Goal: Information Seeking & Learning: Learn about a topic

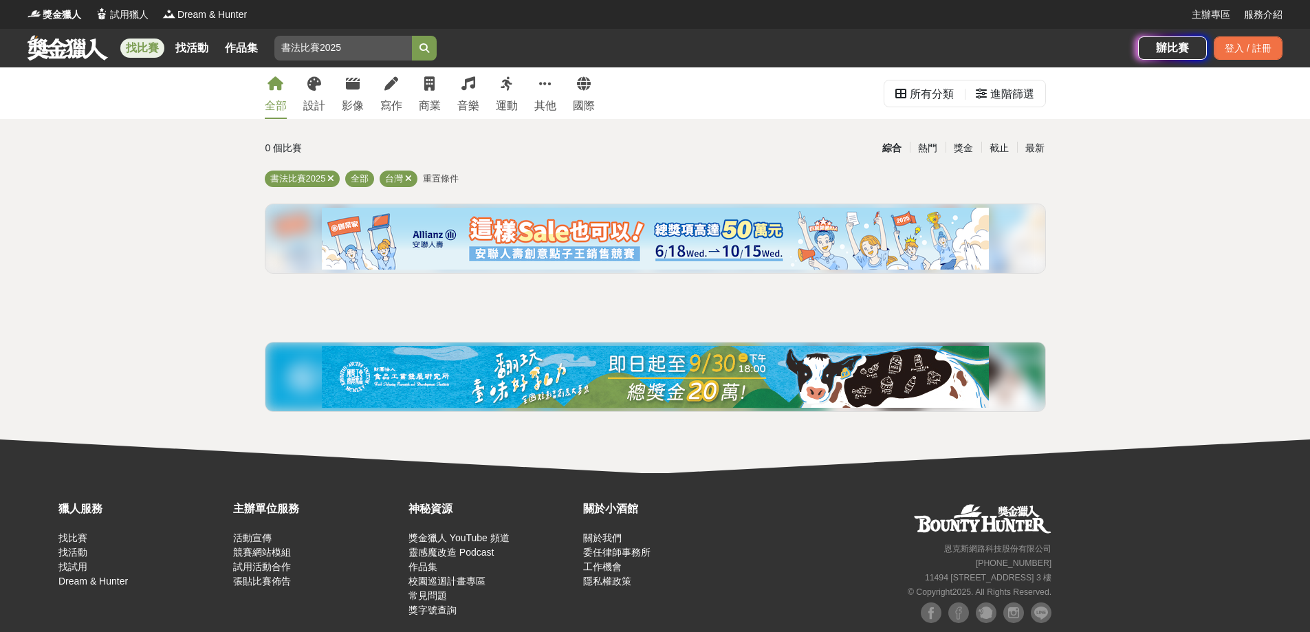
scroll to position [34, 0]
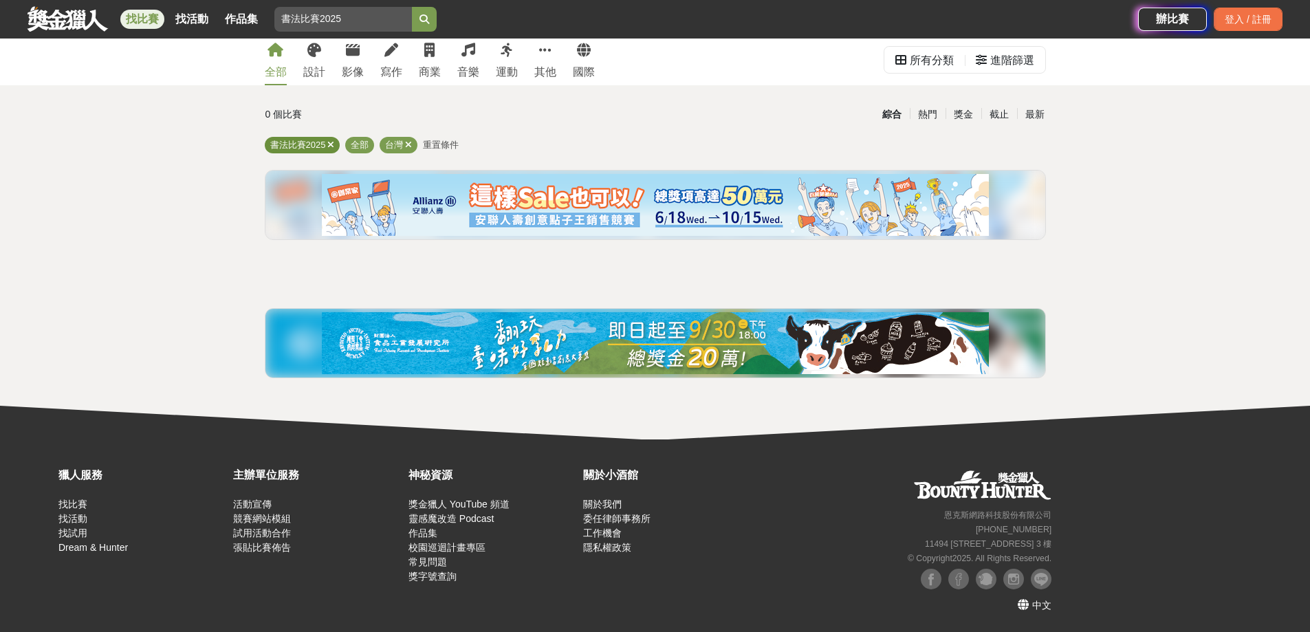
click at [277, 147] on span "書法比賽2025" at bounding box center [298, 145] width 56 height 10
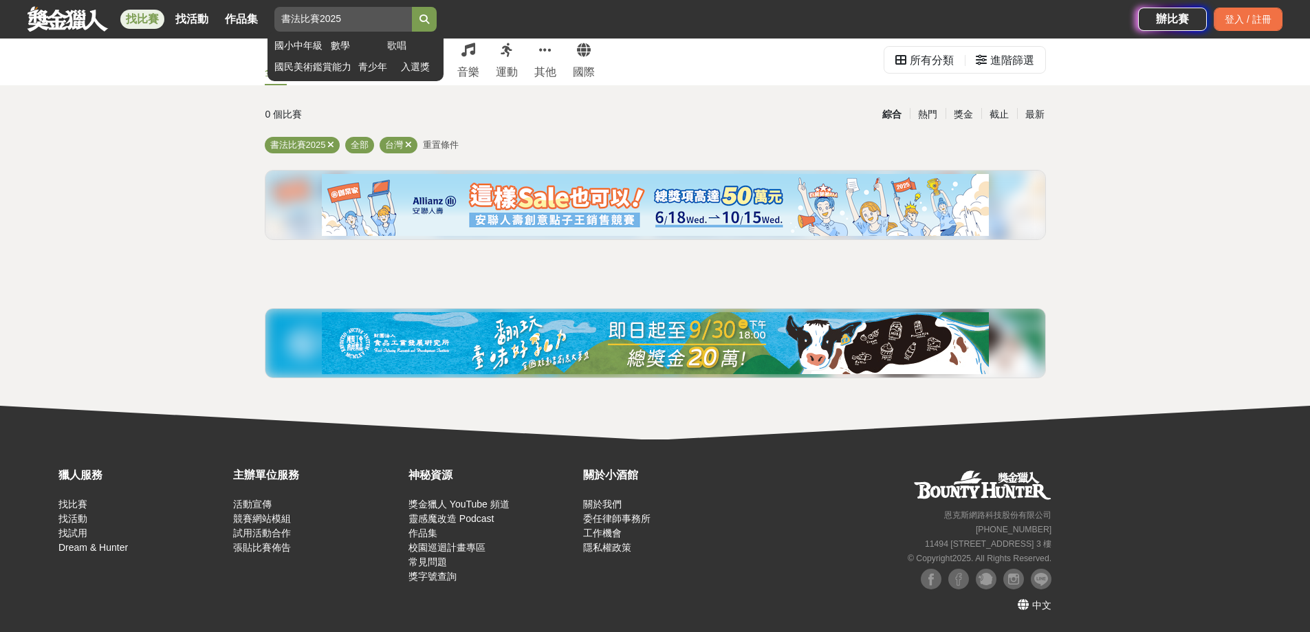
click at [417, 14] on button "submit" at bounding box center [424, 19] width 25 height 25
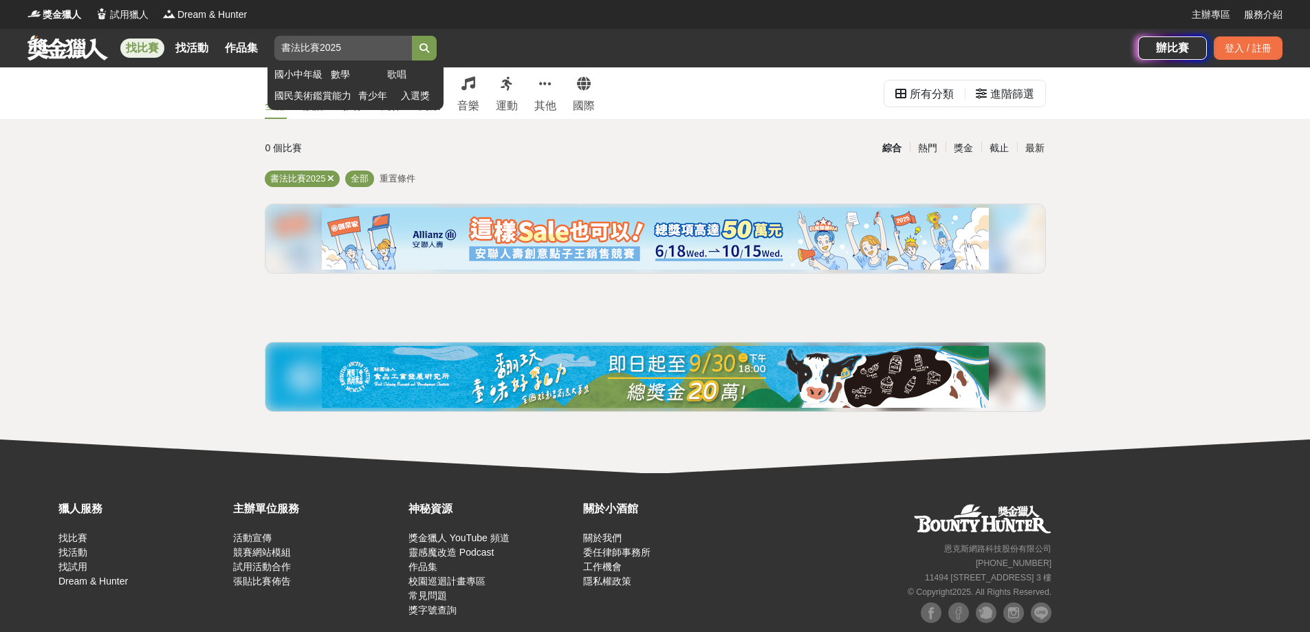
click at [431, 41] on button "submit" at bounding box center [424, 48] width 25 height 25
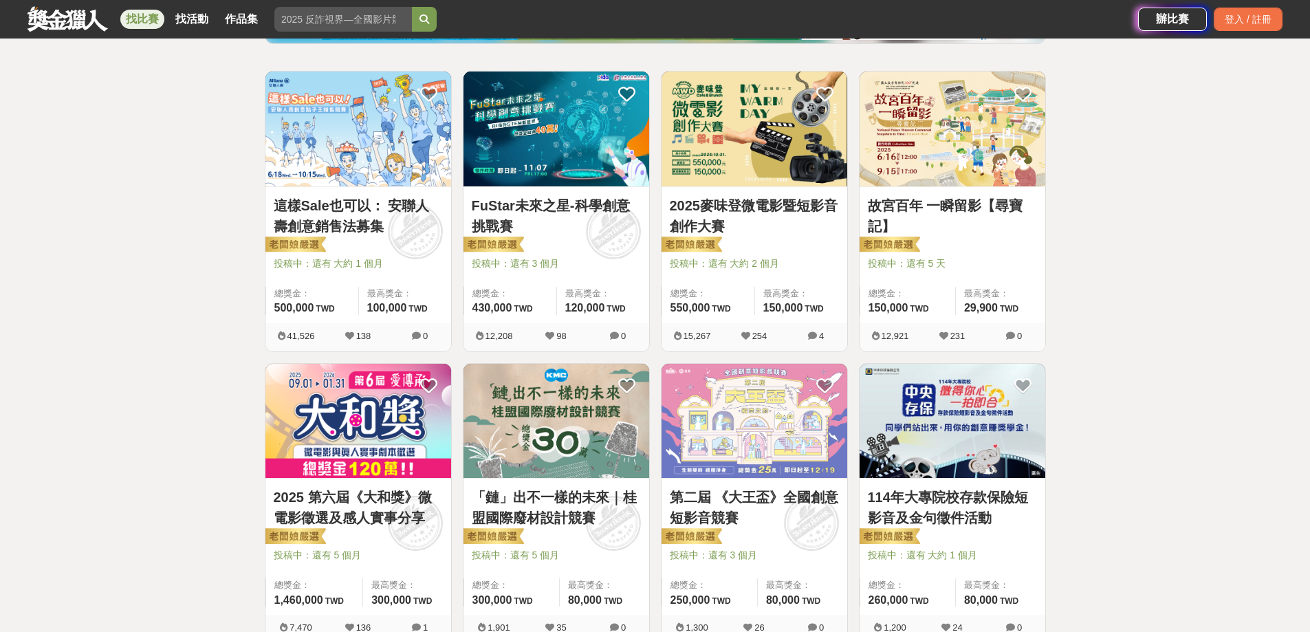
scroll to position [138, 0]
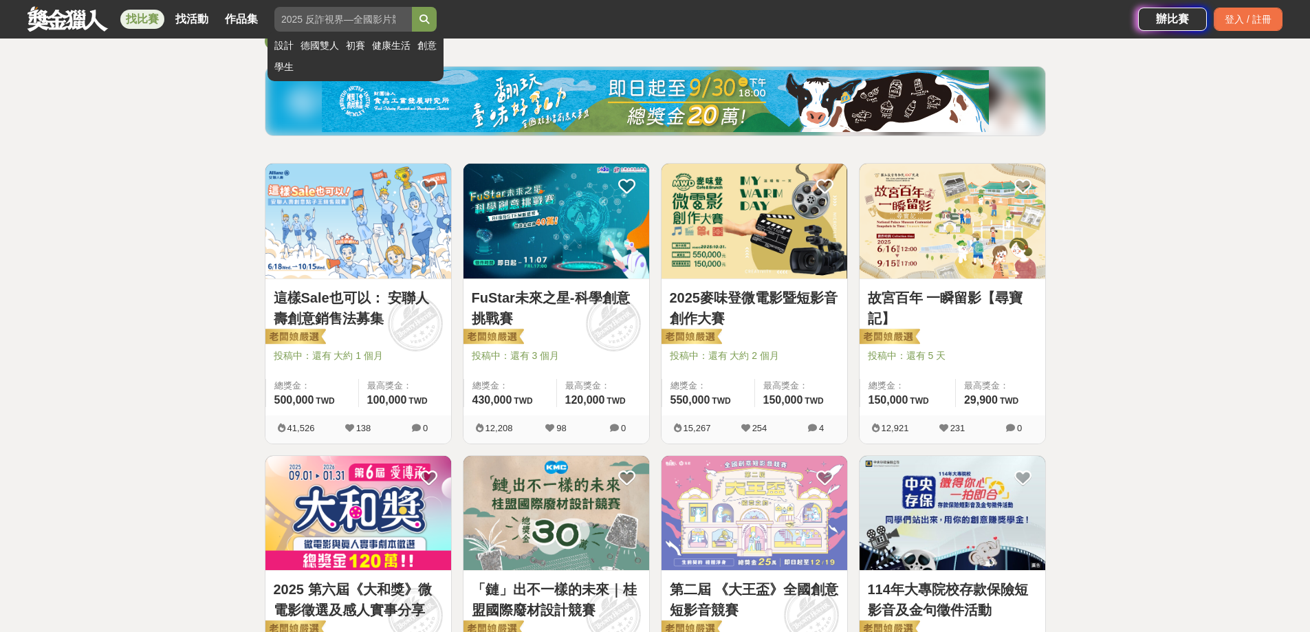
click at [370, 23] on input "search" at bounding box center [343, 19] width 138 height 25
click at [334, 21] on input "search" at bounding box center [343, 19] width 138 height 25
type input "書法"
click at [412, 7] on button "submit" at bounding box center [424, 19] width 25 height 25
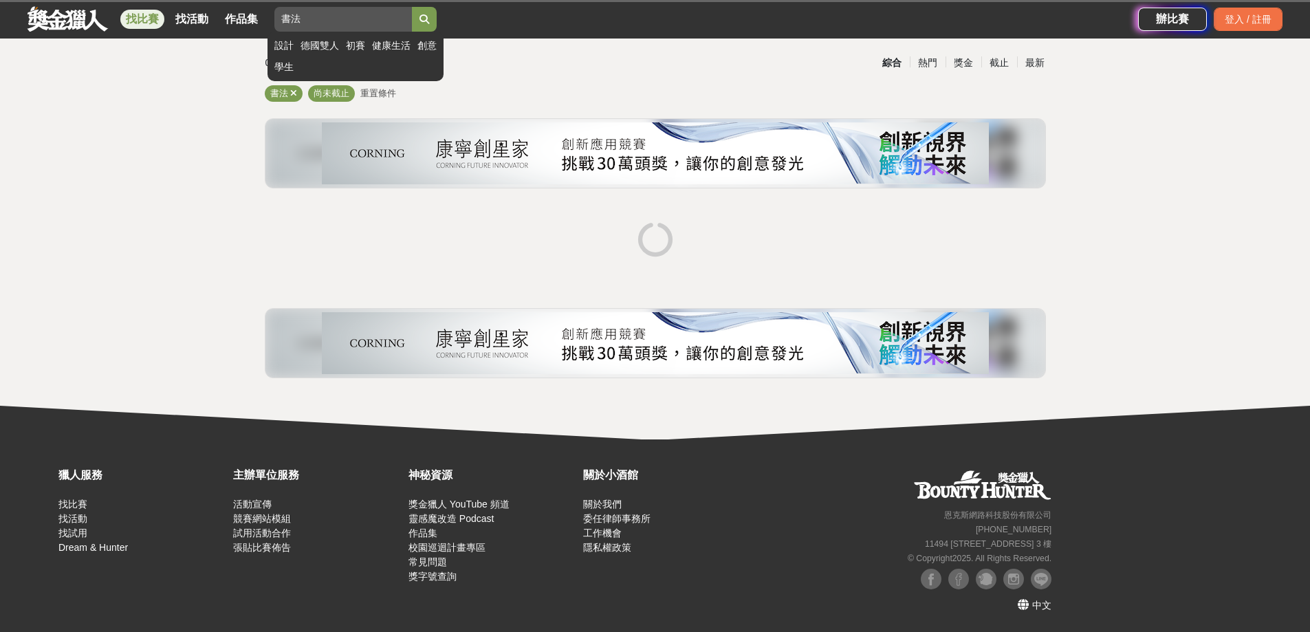
scroll to position [85, 0]
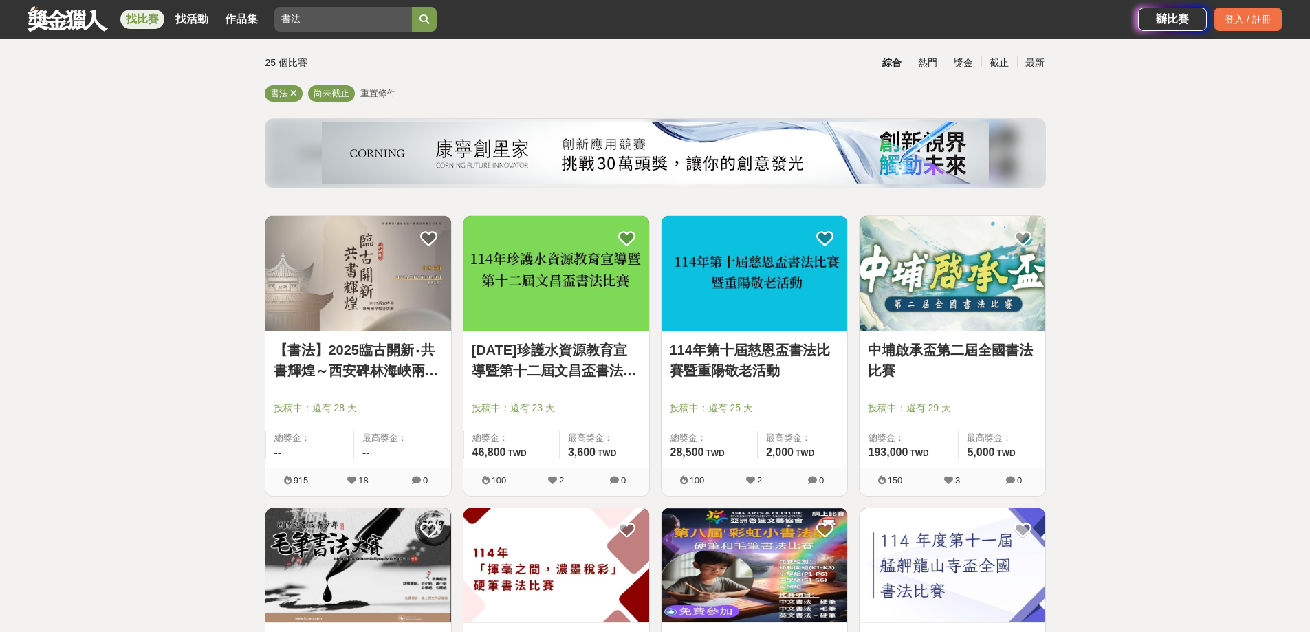
click at [572, 354] on link "[DATE]珍護水資源教育宣導暨第十二屆文昌盃書法比賽" at bounding box center [556, 360] width 169 height 41
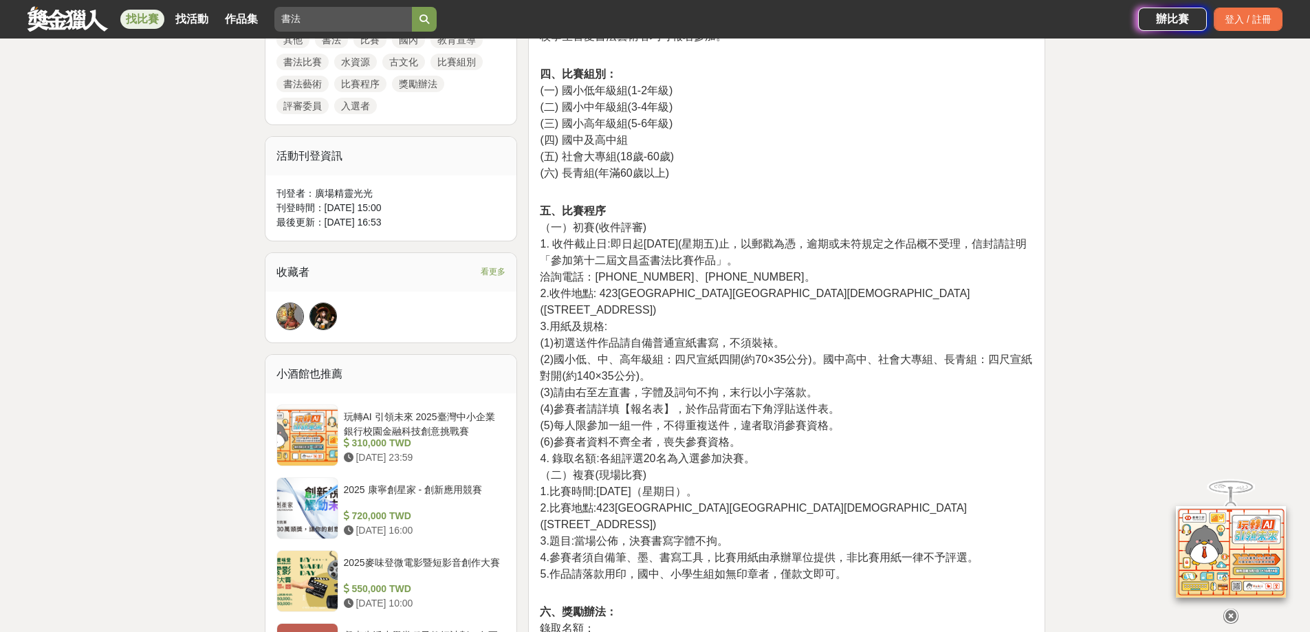
scroll to position [688, 0]
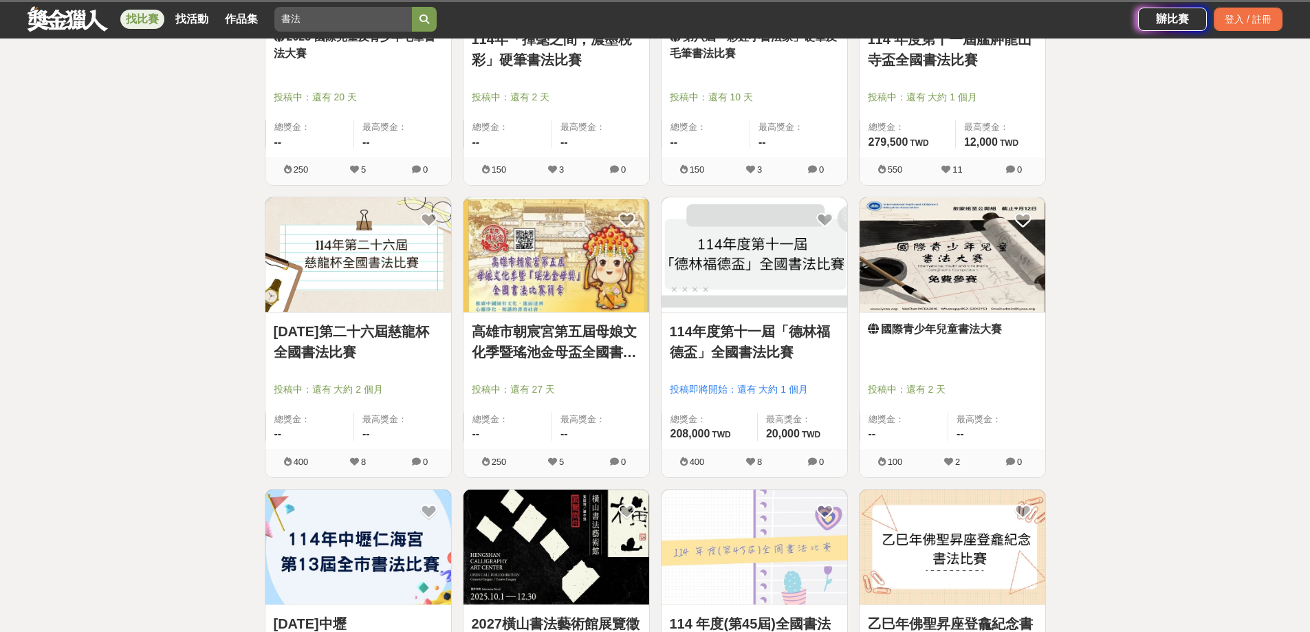
scroll to position [85, 0]
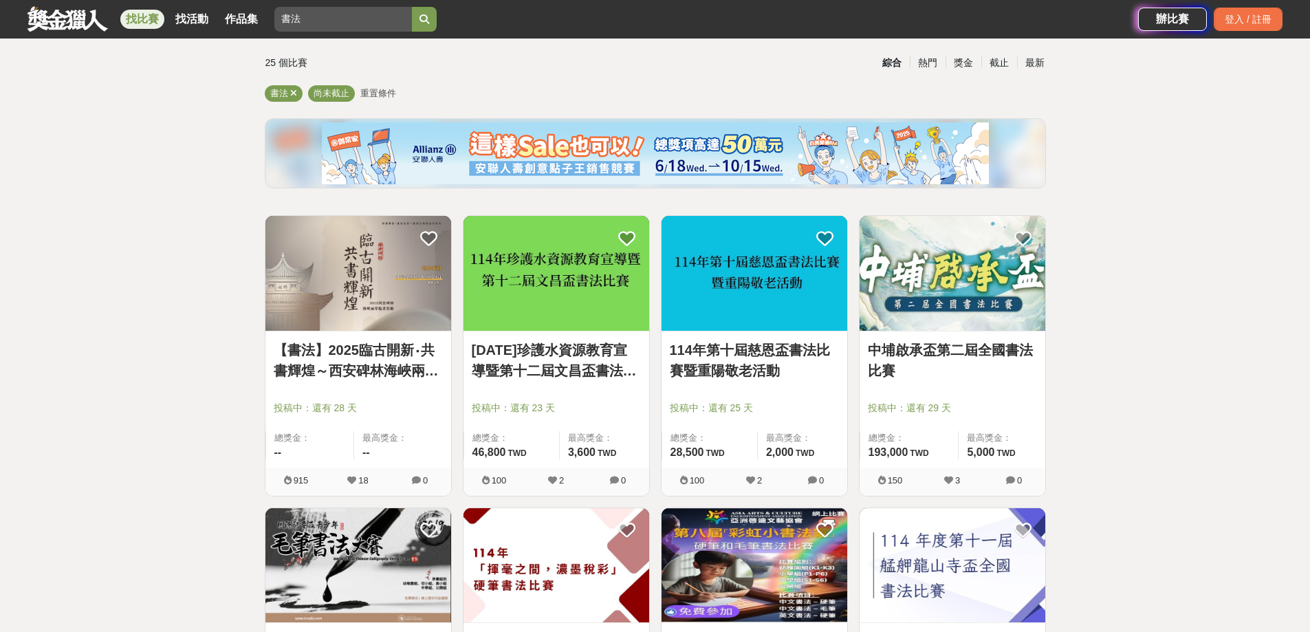
click at [734, 348] on link "114年第十屆慈恩盃書法比賽暨重陽敬老活動" at bounding box center [754, 360] width 169 height 41
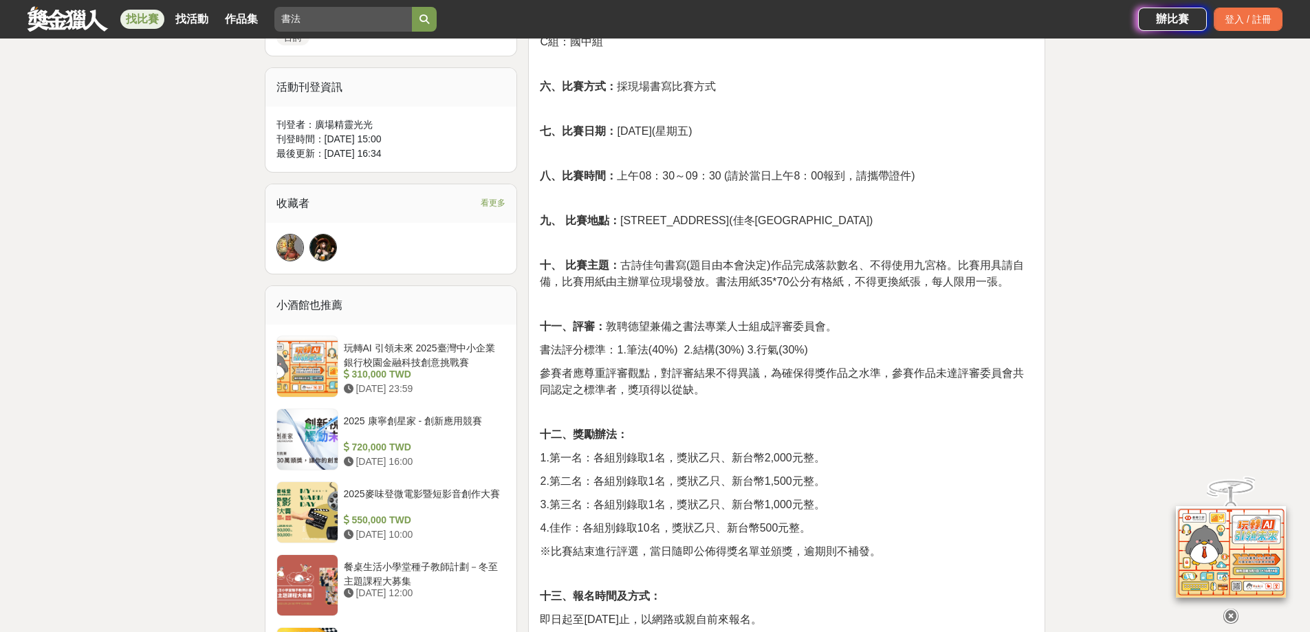
scroll to position [757, 0]
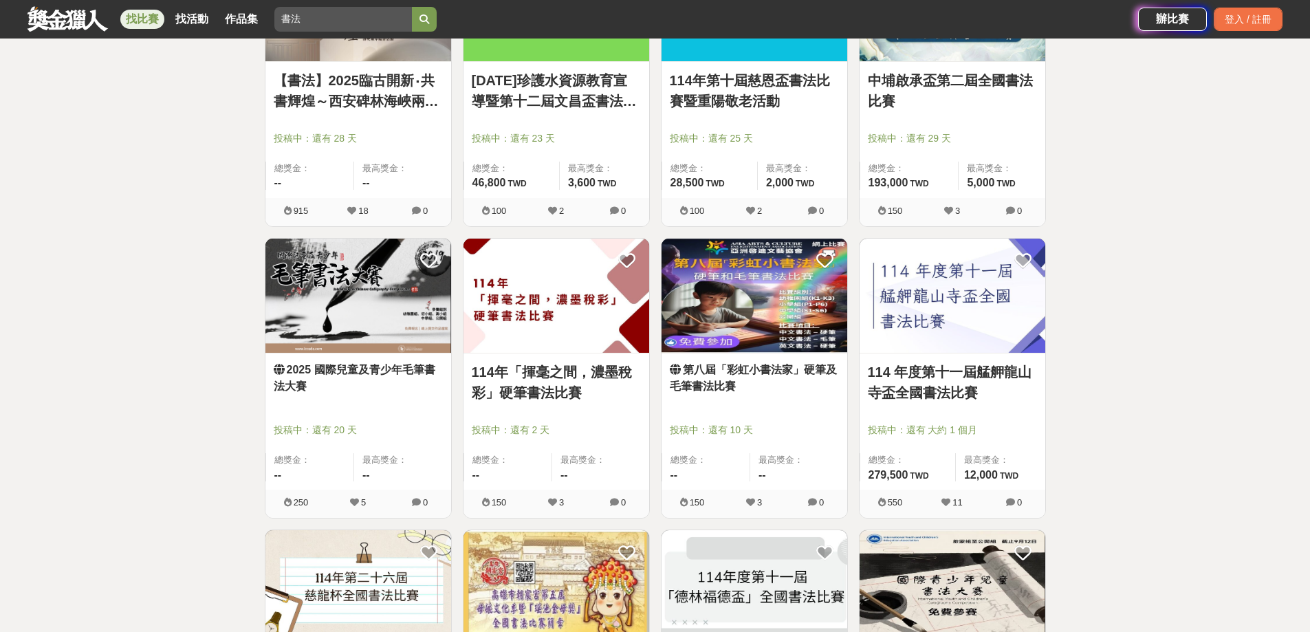
scroll to position [360, 0]
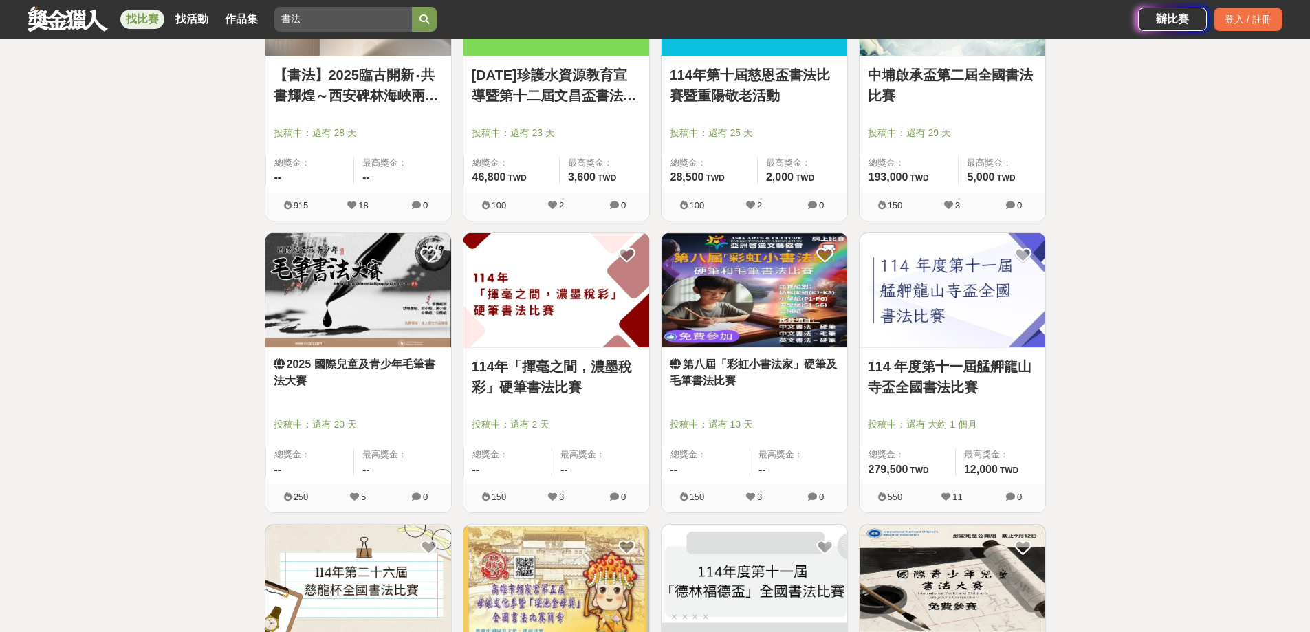
click at [548, 374] on link "114年「揮毫之間，濃墨稅彩」硬筆書法比賽" at bounding box center [556, 376] width 169 height 41
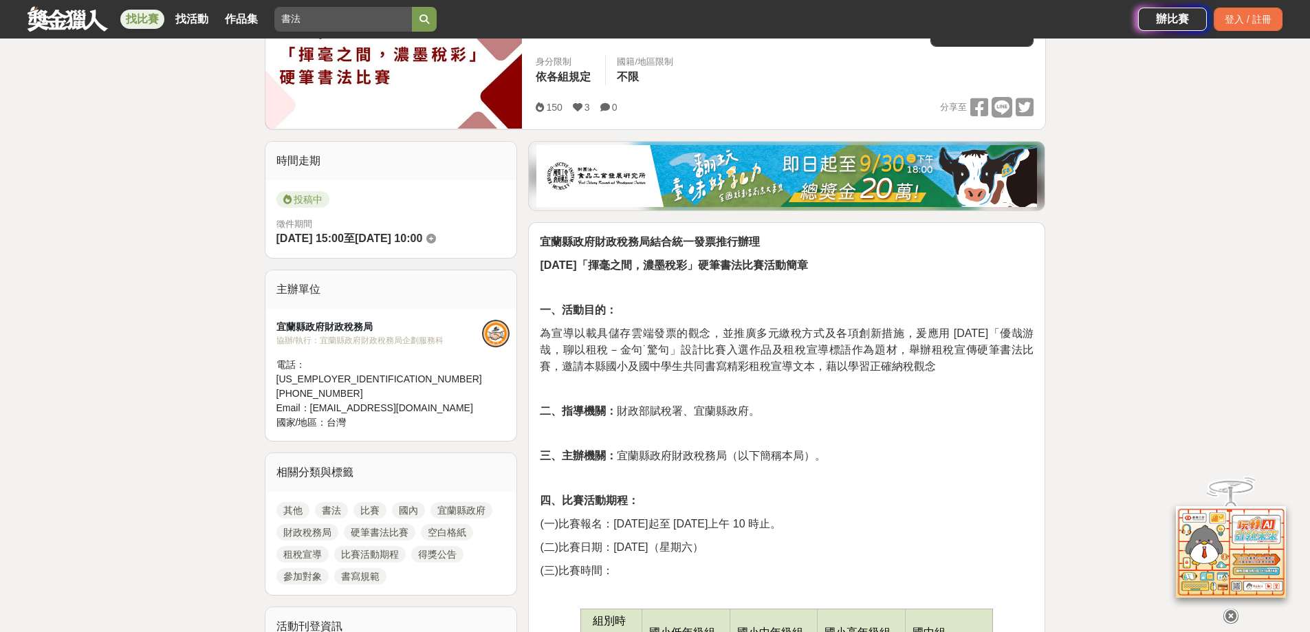
scroll to position [275, 0]
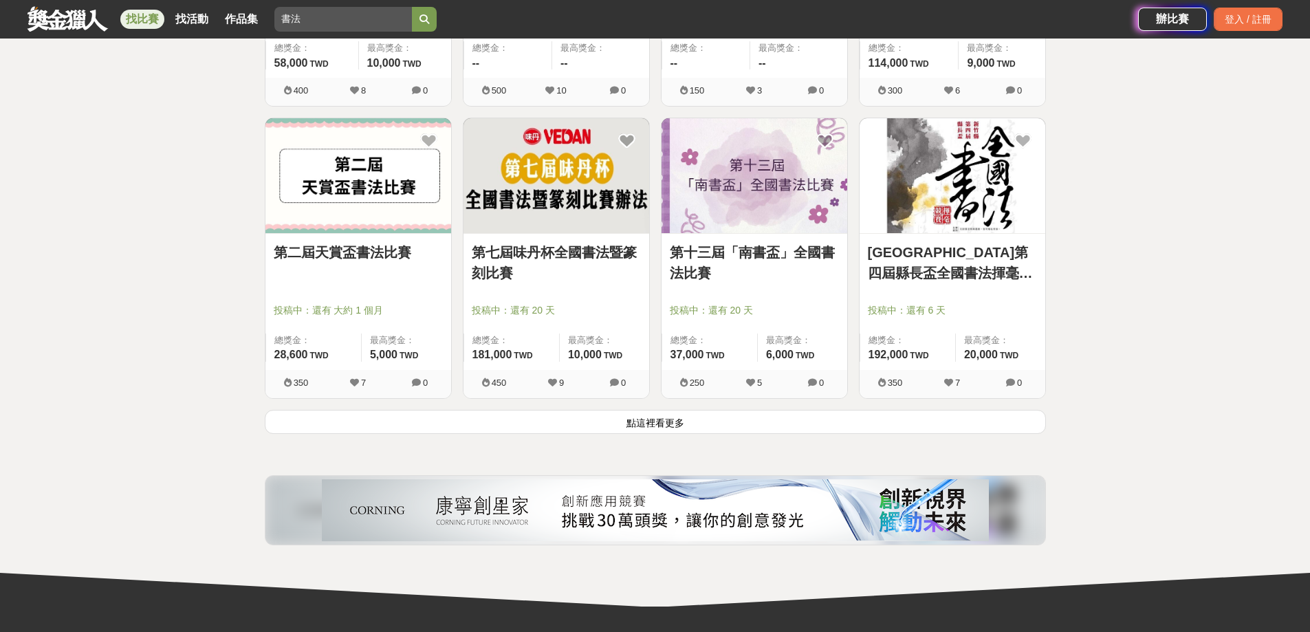
scroll to position [1667, 0]
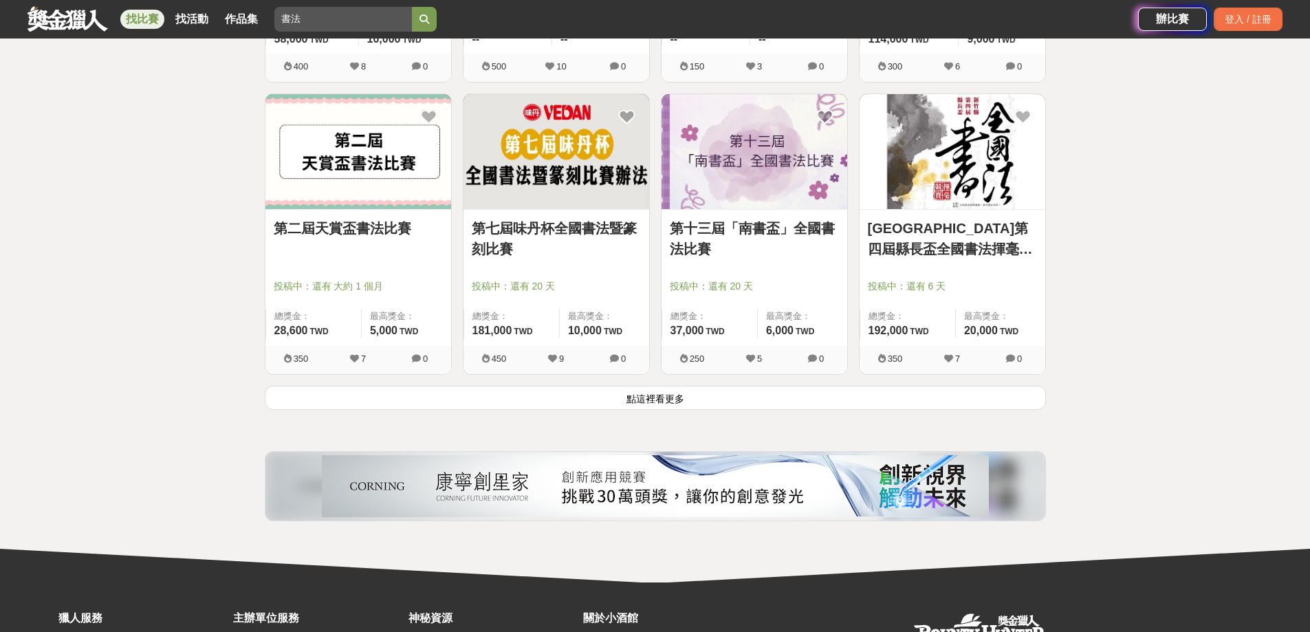
click at [708, 404] on button "點這裡看更多" at bounding box center [655, 398] width 781 height 24
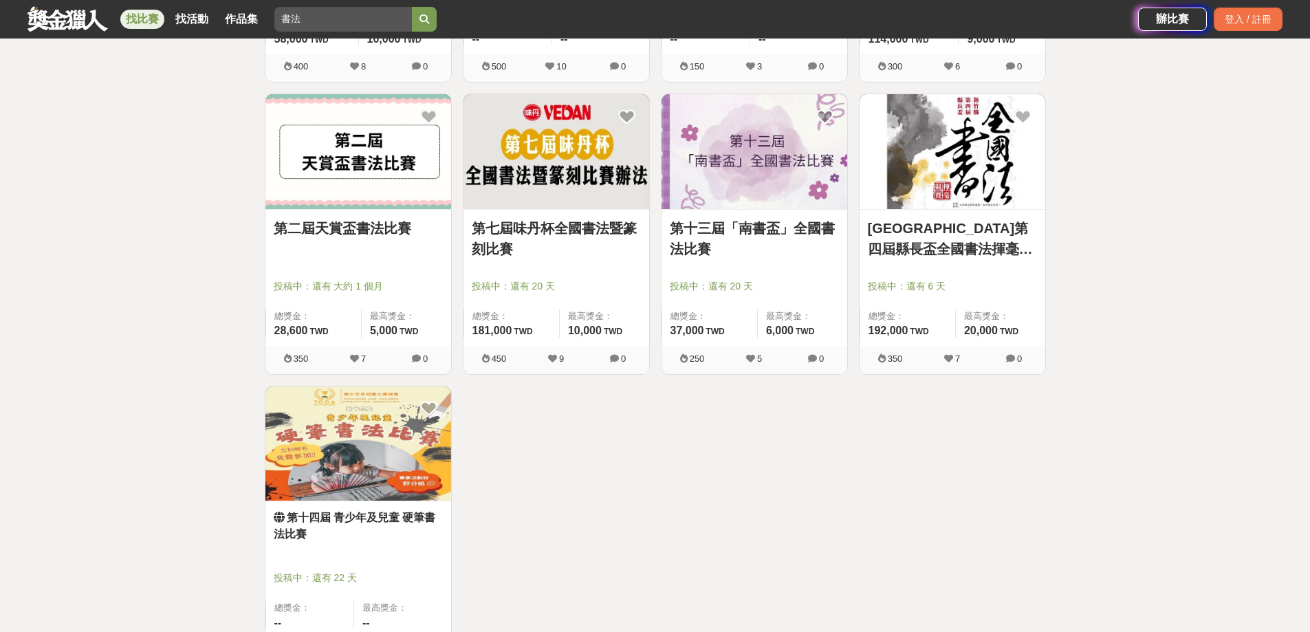
scroll to position [1736, 0]
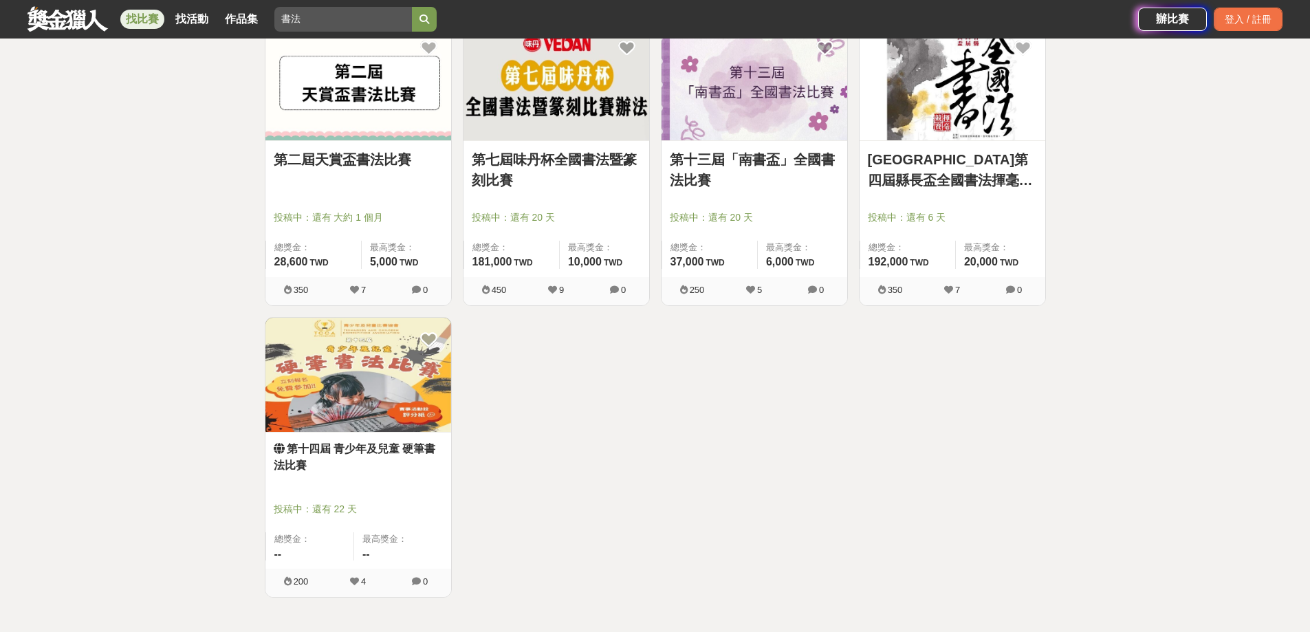
click at [359, 389] on img at bounding box center [359, 375] width 186 height 115
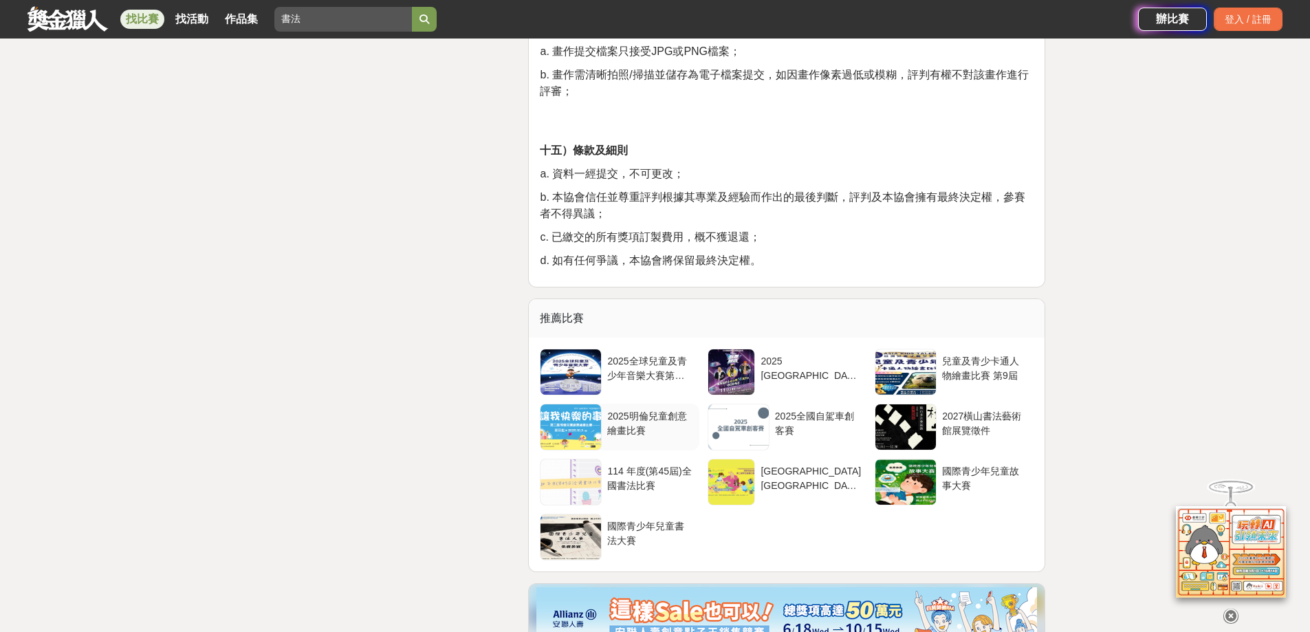
scroll to position [1995, 0]
click at [801, 474] on div "[GEOGRAPHIC_DATA][GEOGRAPHIC_DATA]第二屆學生繪畫比賽" at bounding box center [811, 477] width 100 height 26
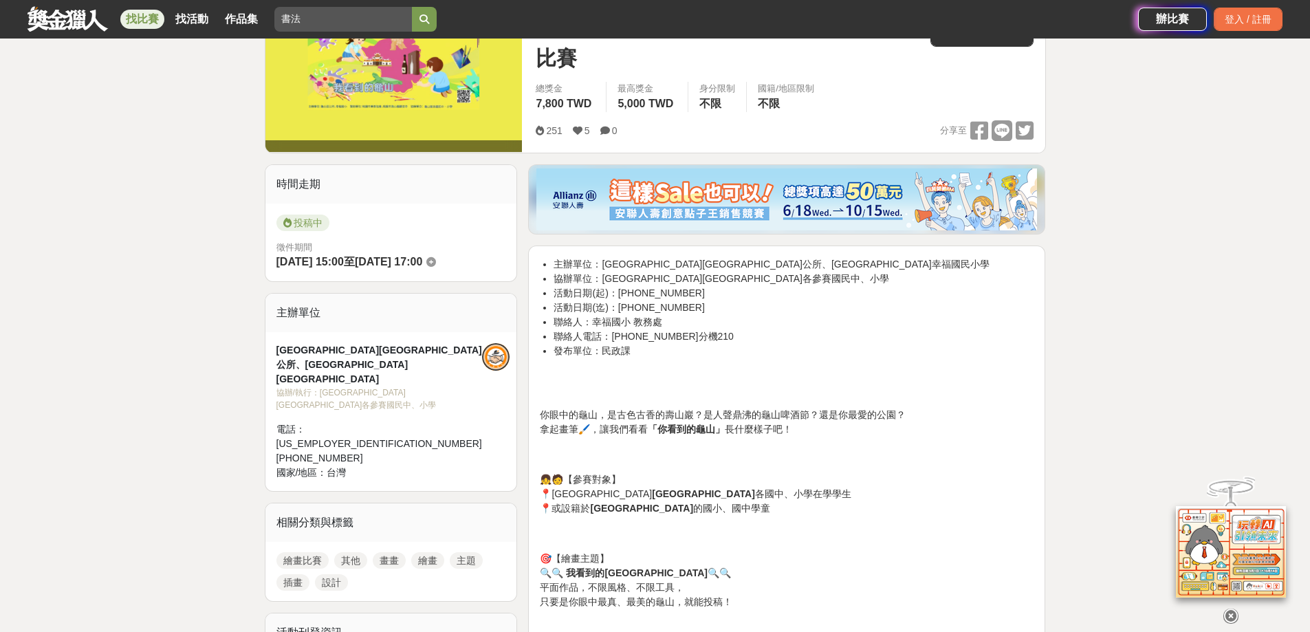
scroll to position [275, 0]
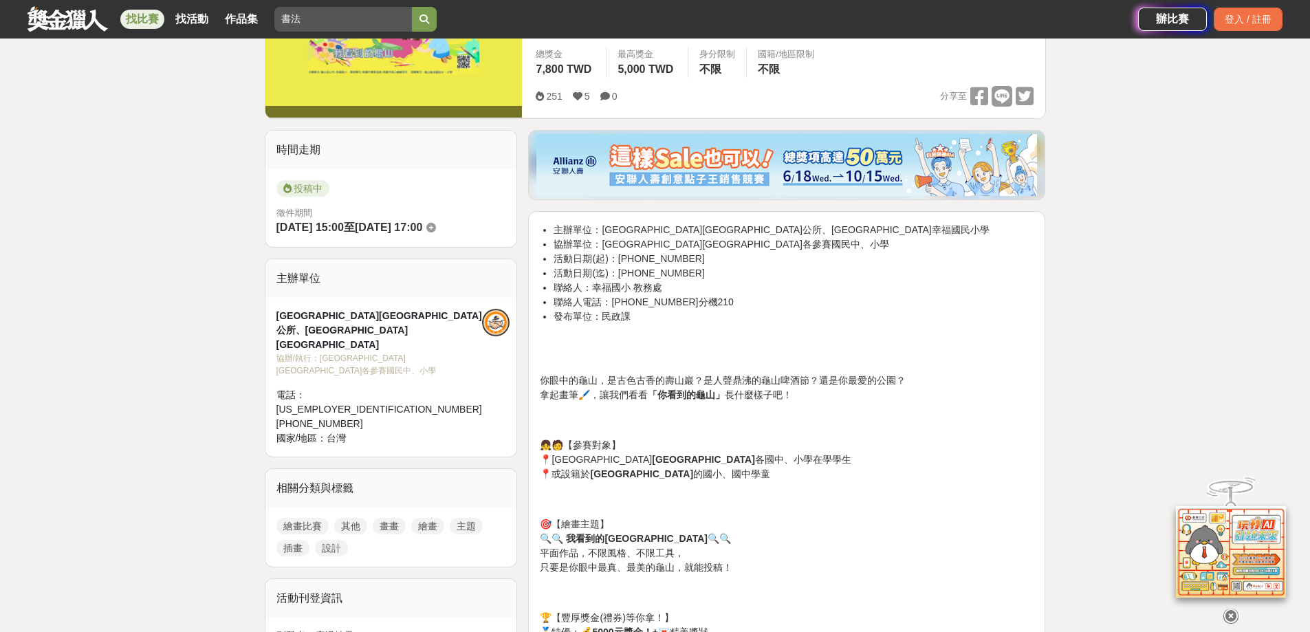
click at [311, 518] on link "繪畫比賽" at bounding box center [303, 526] width 52 height 17
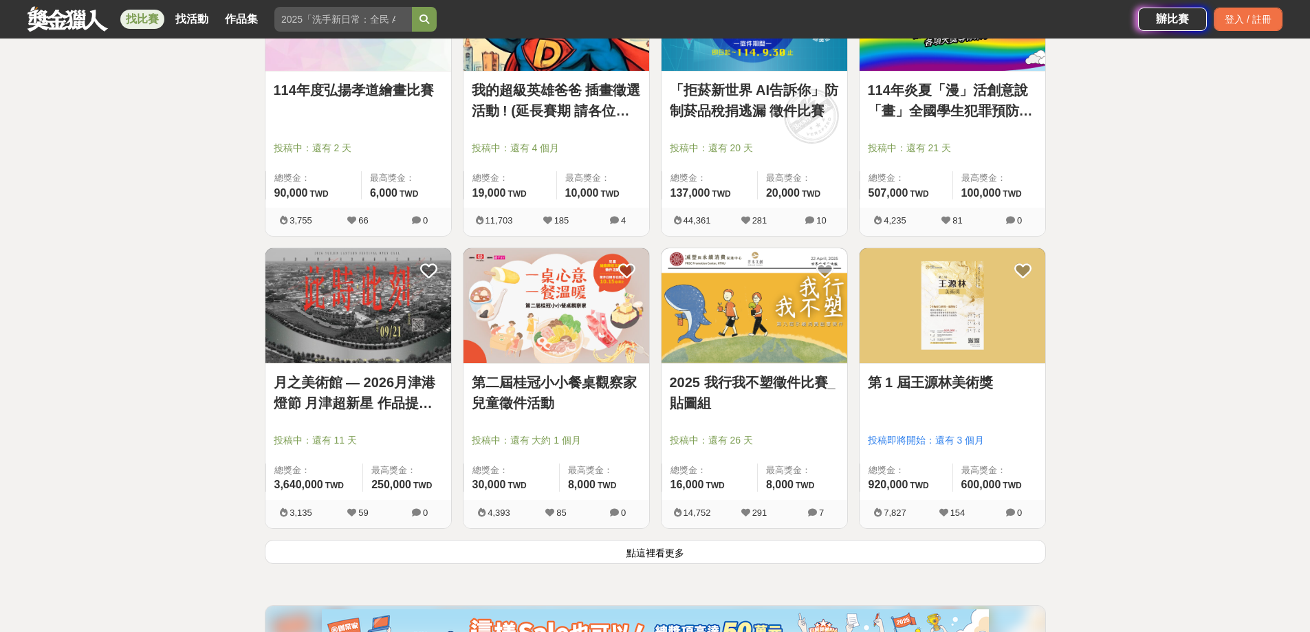
scroll to position [1582, 0]
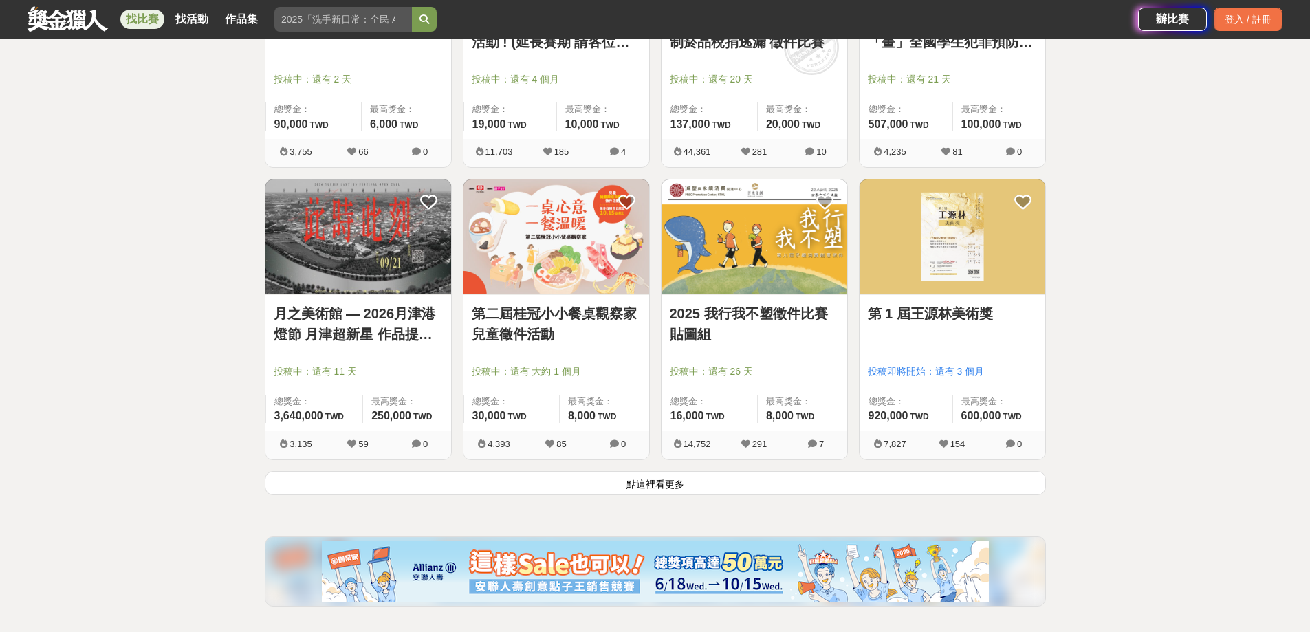
click at [733, 491] on button "點這裡看更多" at bounding box center [655, 483] width 781 height 24
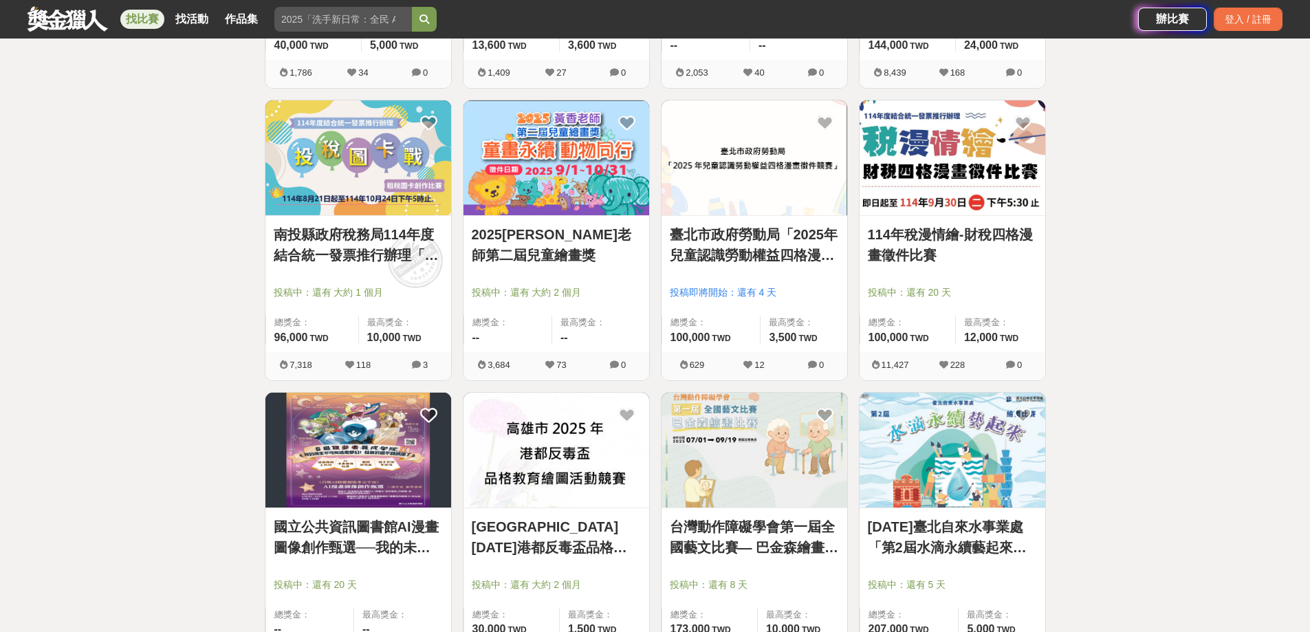
scroll to position [2270, 0]
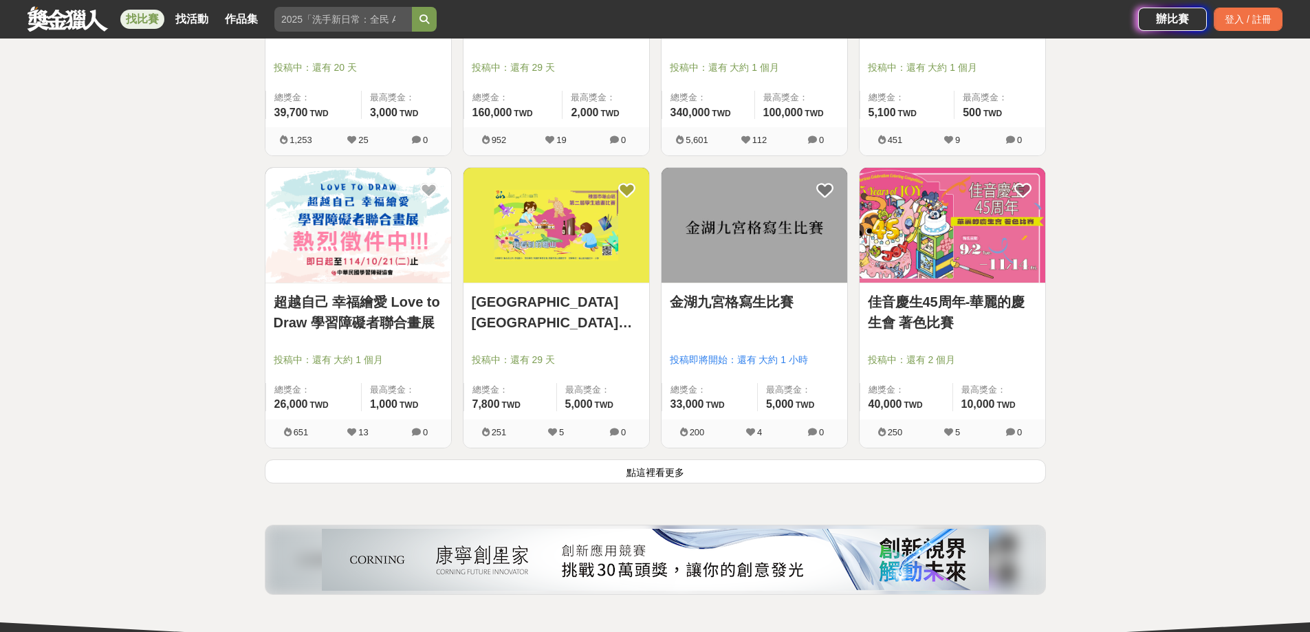
scroll to position [3371, 0]
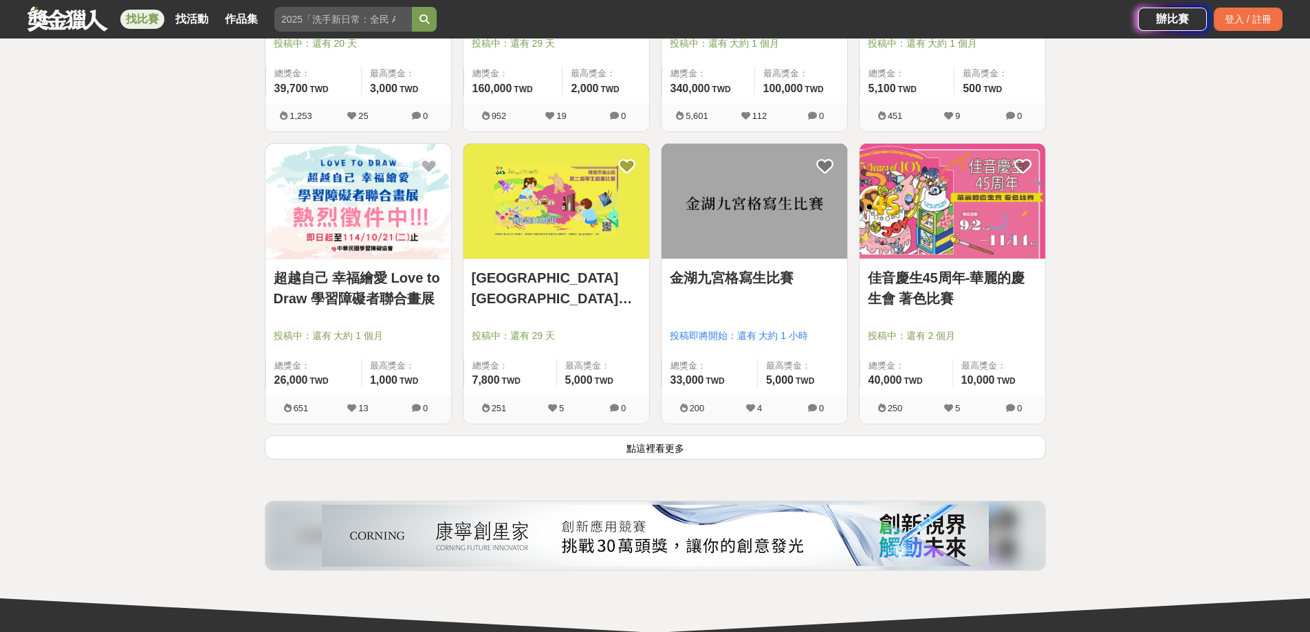
click at [827, 453] on button "點這裡看更多" at bounding box center [655, 447] width 781 height 24
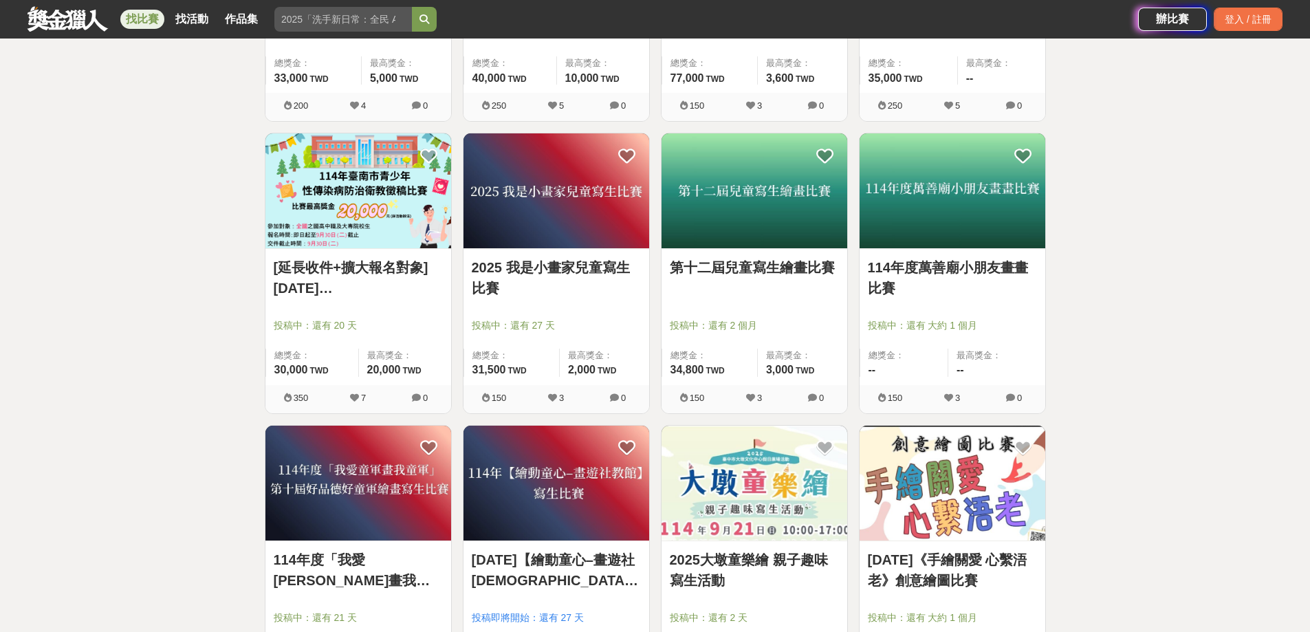
scroll to position [3990, 0]
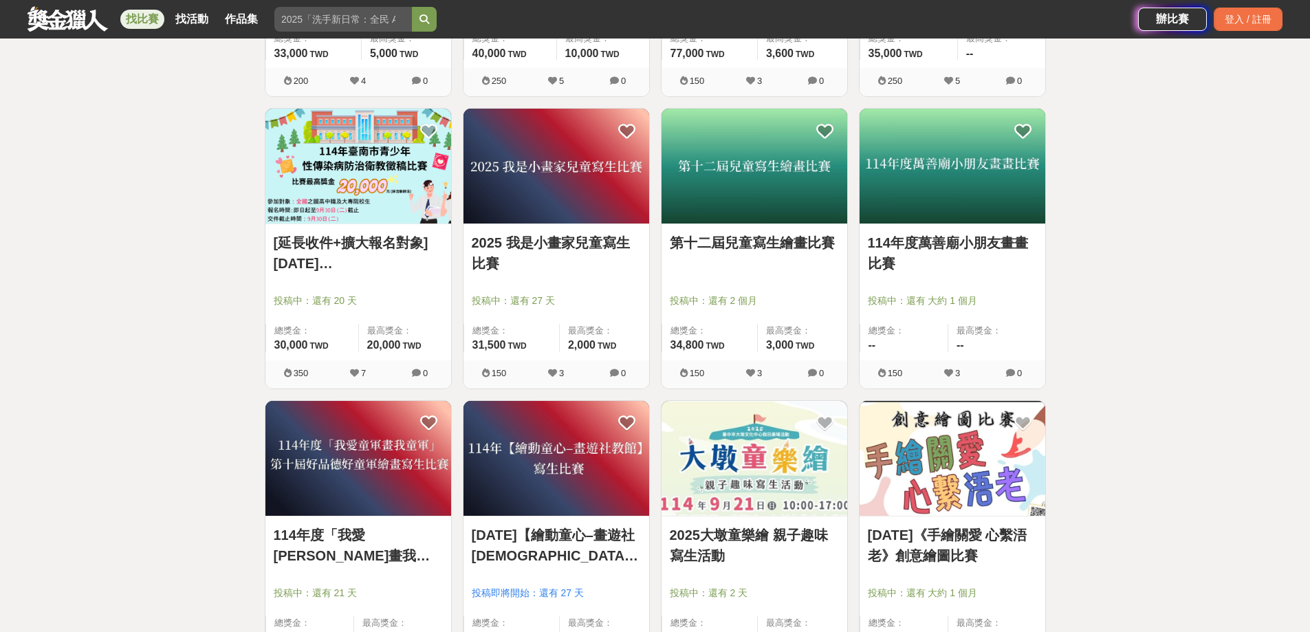
click at [798, 246] on link "第十二屆兒童寫生繪畫比賽" at bounding box center [754, 243] width 169 height 21
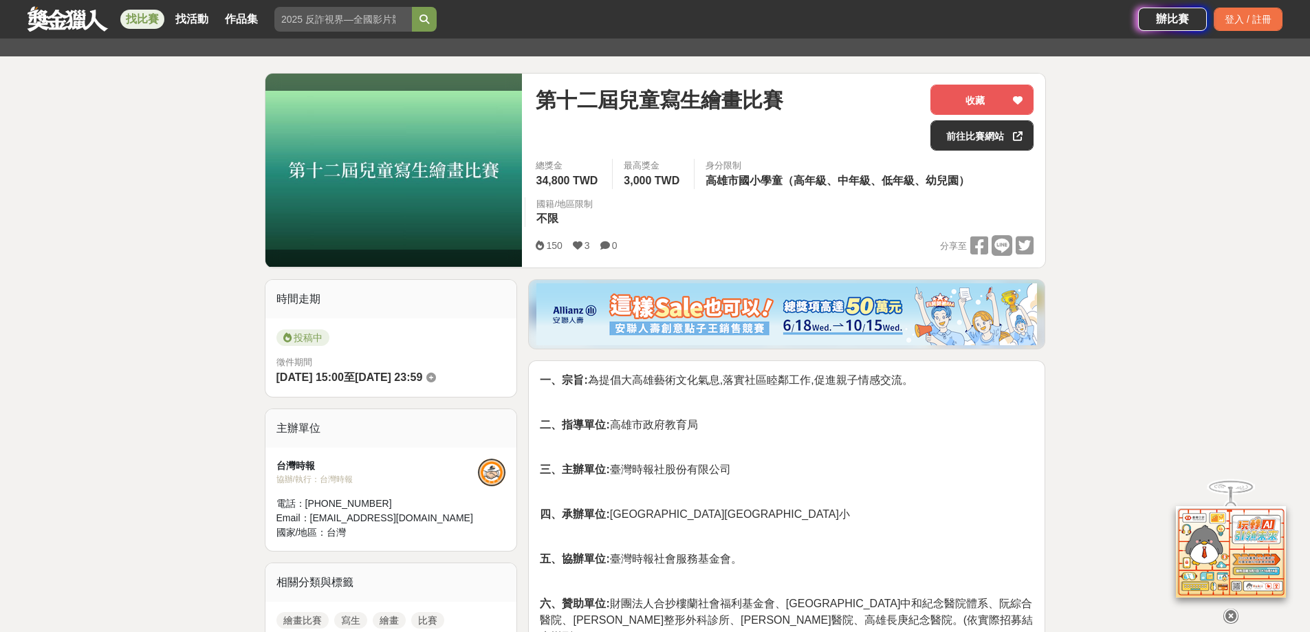
scroll to position [138, 0]
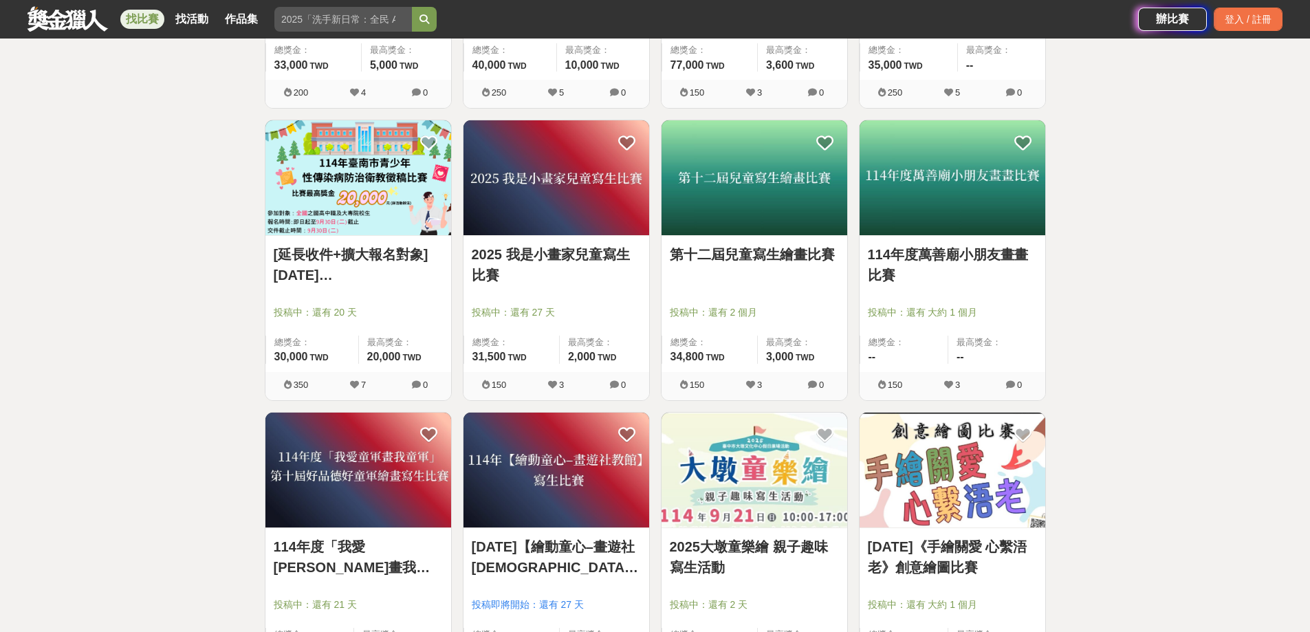
scroll to position [3990, 0]
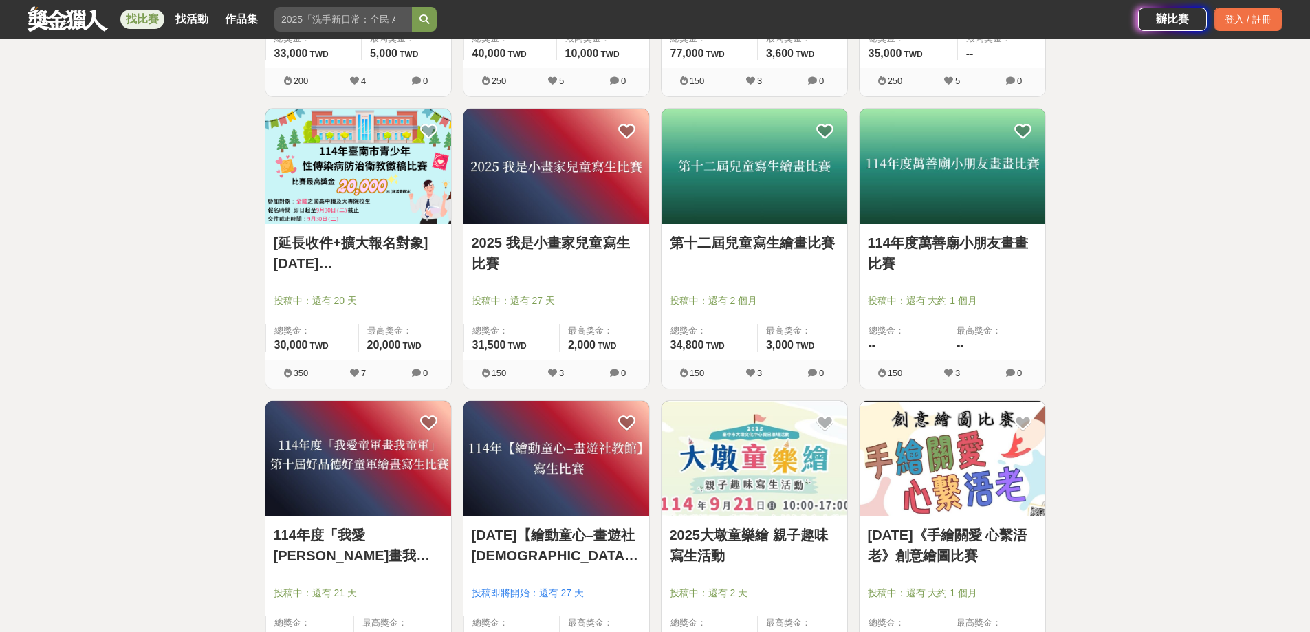
click at [958, 245] on link "114年度萬善廟小朋友畫畫比賽" at bounding box center [952, 253] width 169 height 41
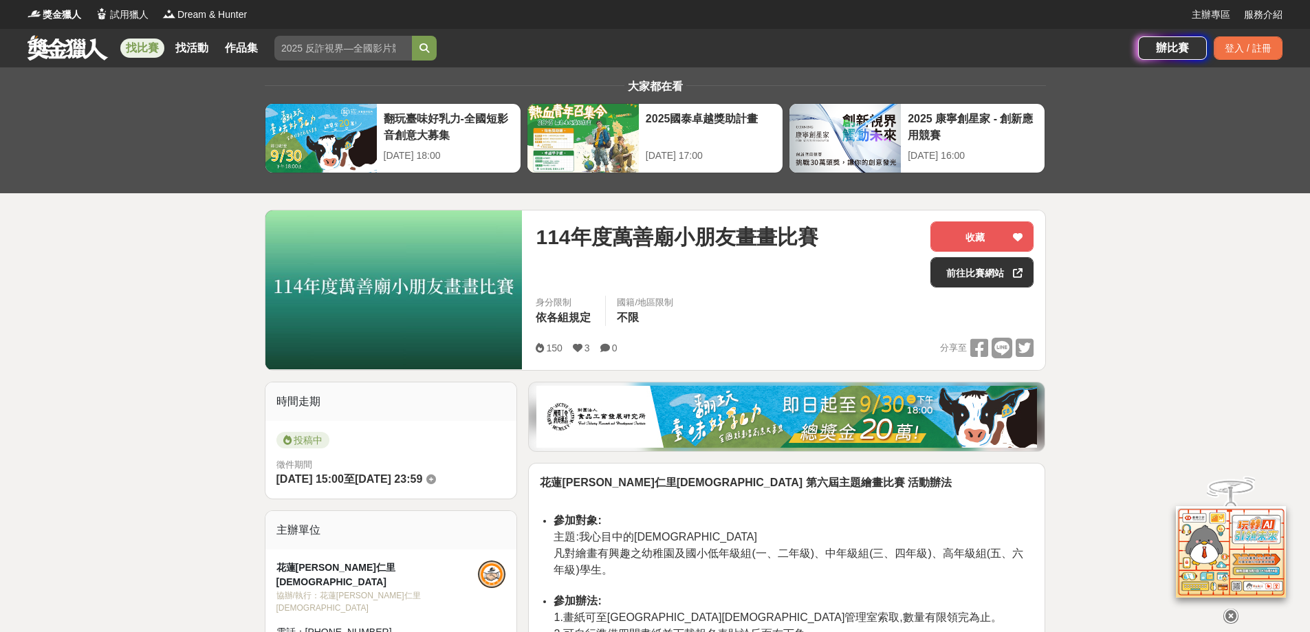
scroll to position [138, 0]
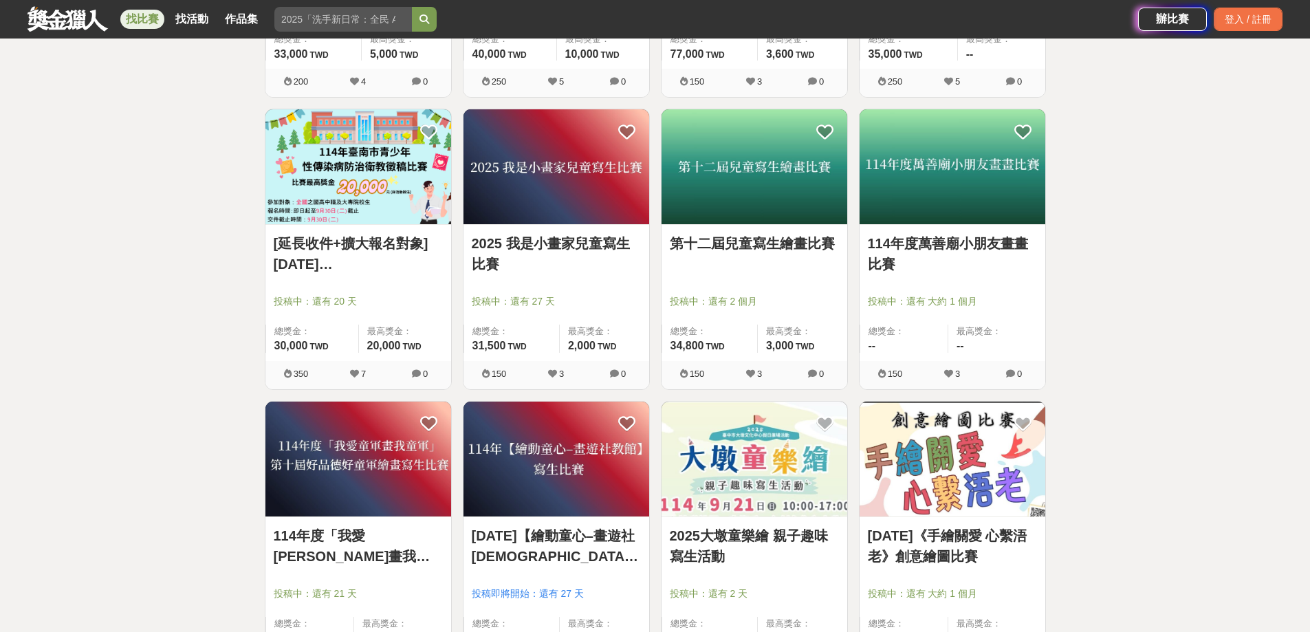
scroll to position [3990, 0]
click at [569, 238] on link "2025 我是小畫家兒童寫生比賽" at bounding box center [556, 253] width 169 height 41
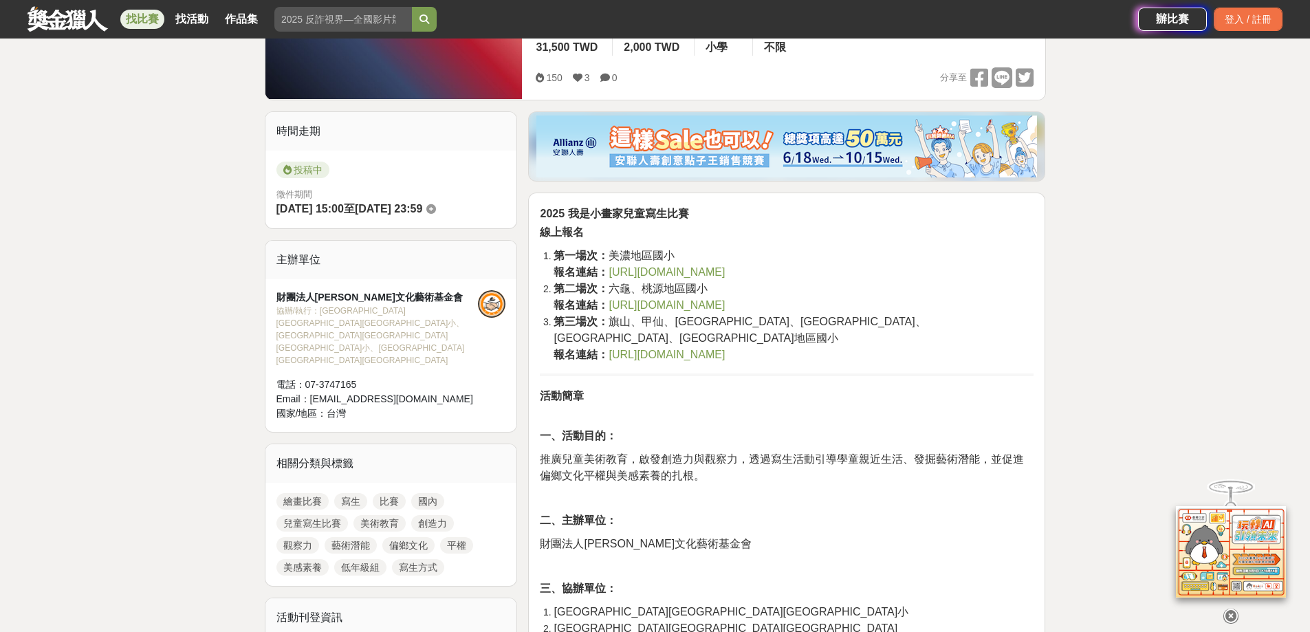
scroll to position [275, 0]
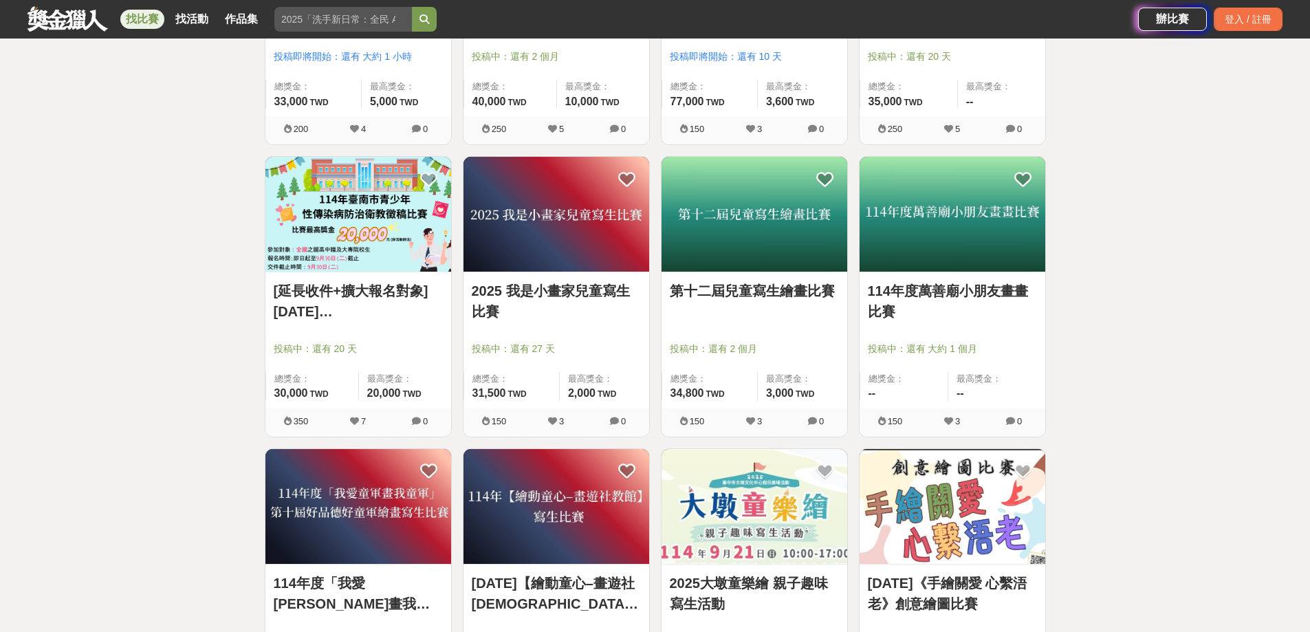
scroll to position [3990, 0]
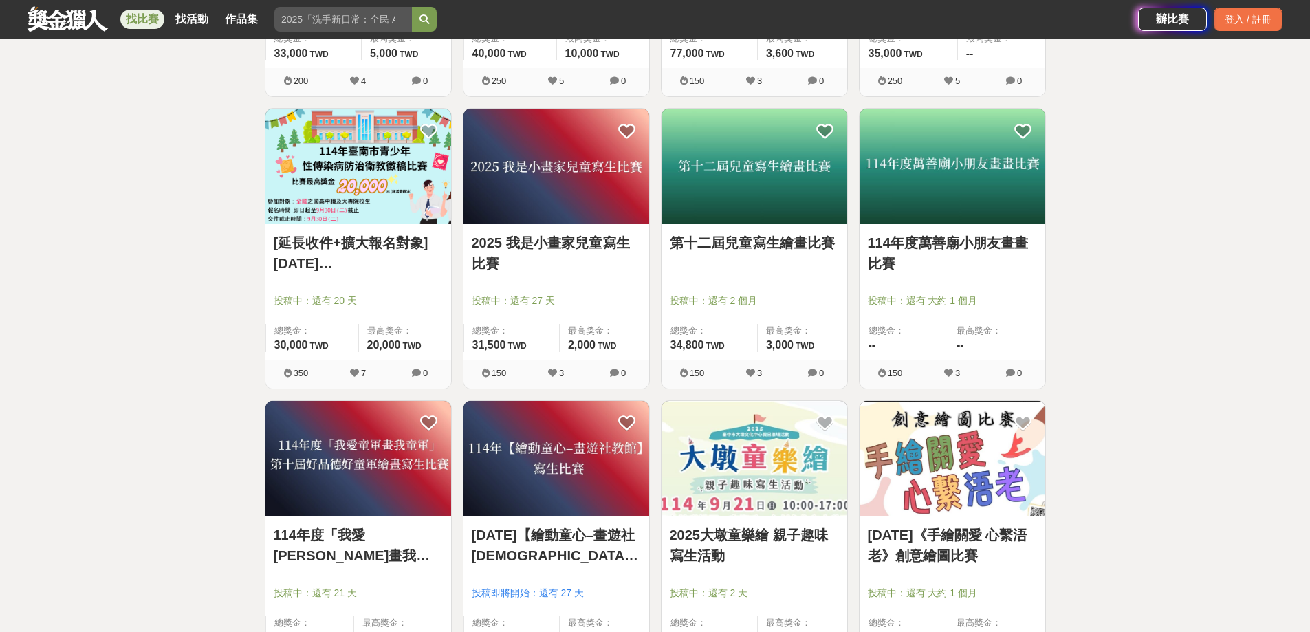
click at [530, 537] on link "114年【繪動童心–畫遊社教館】寫生比賽" at bounding box center [556, 545] width 169 height 41
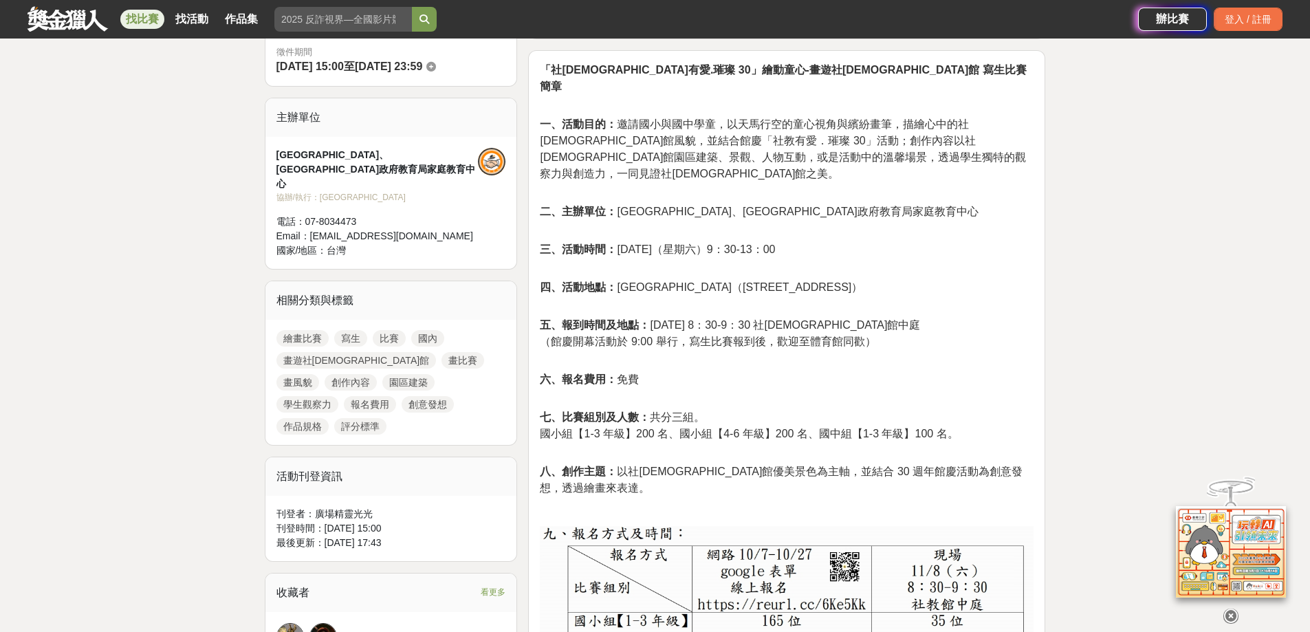
scroll to position [344, 0]
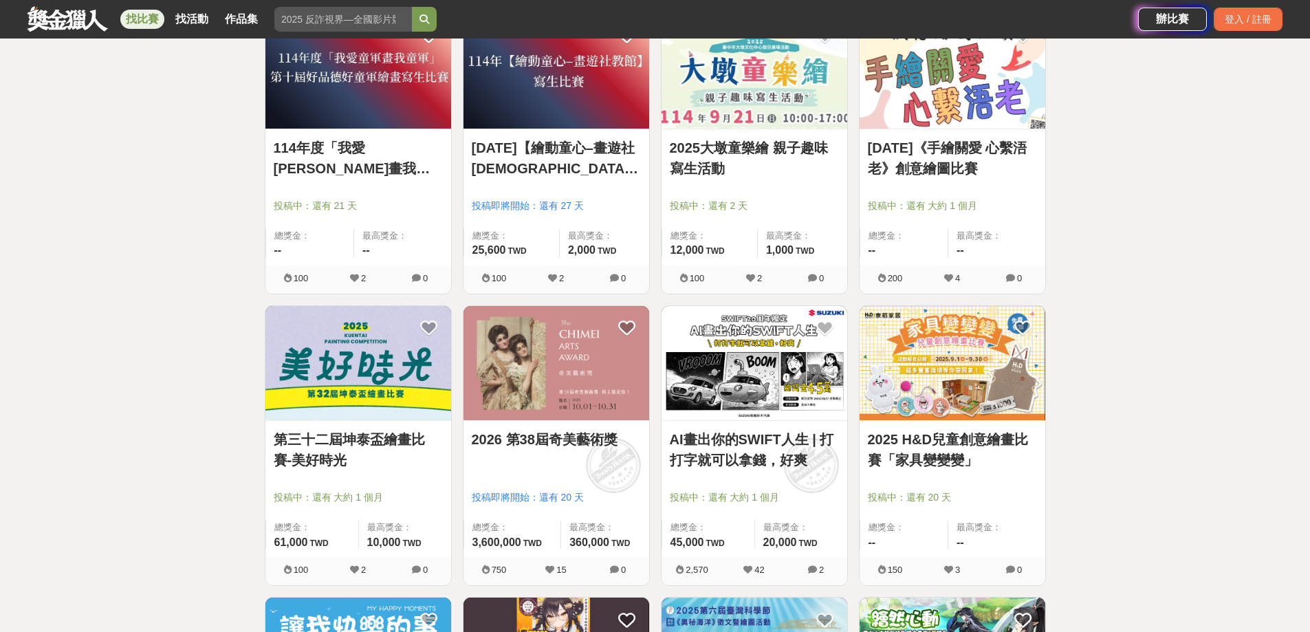
scroll to position [4334, 0]
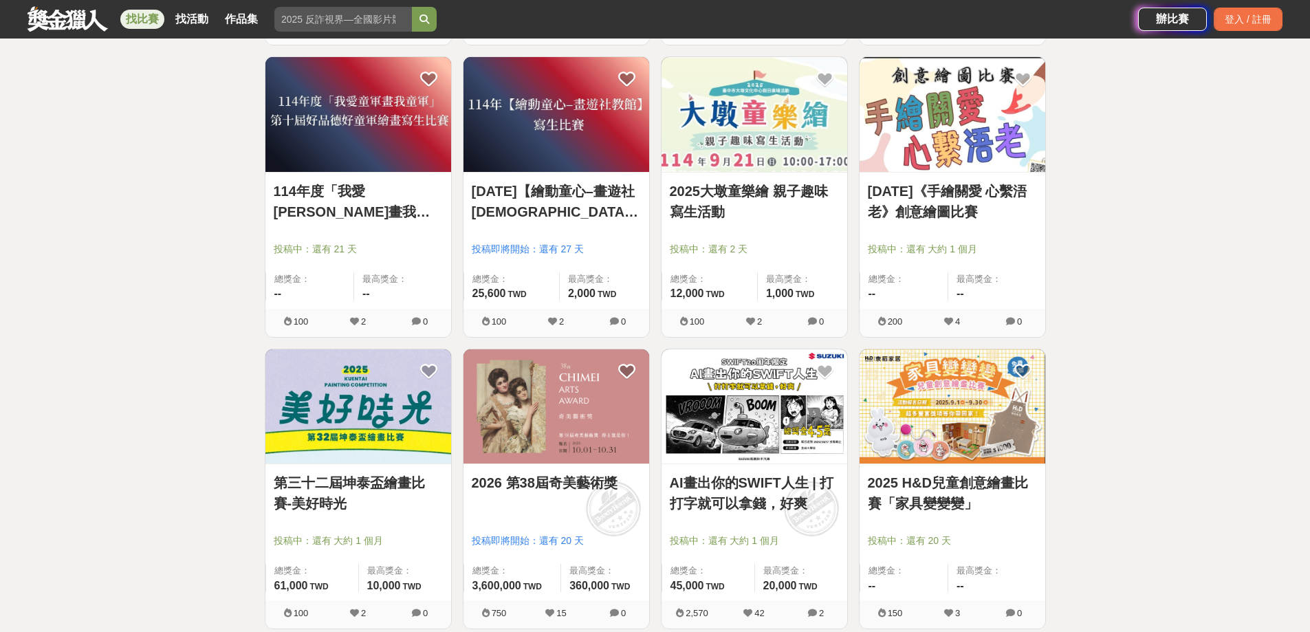
click at [957, 202] on link "2025年《手繪關愛 心繫浯老》創意繪圖比賽" at bounding box center [952, 201] width 169 height 41
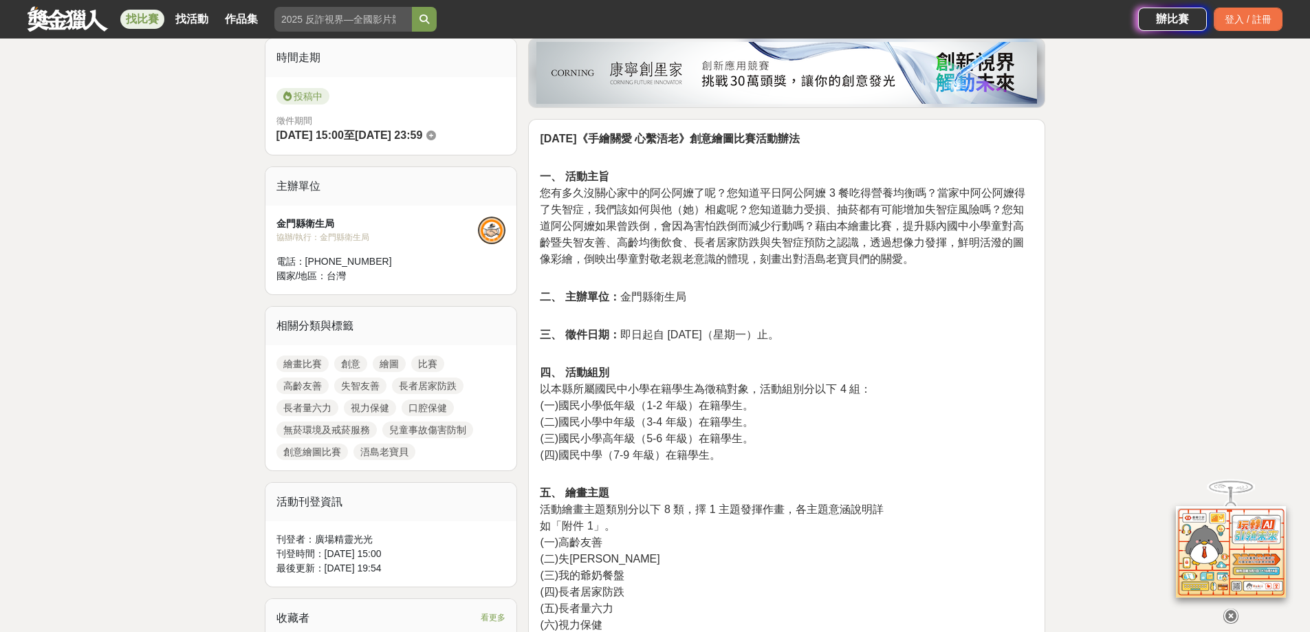
scroll to position [206, 0]
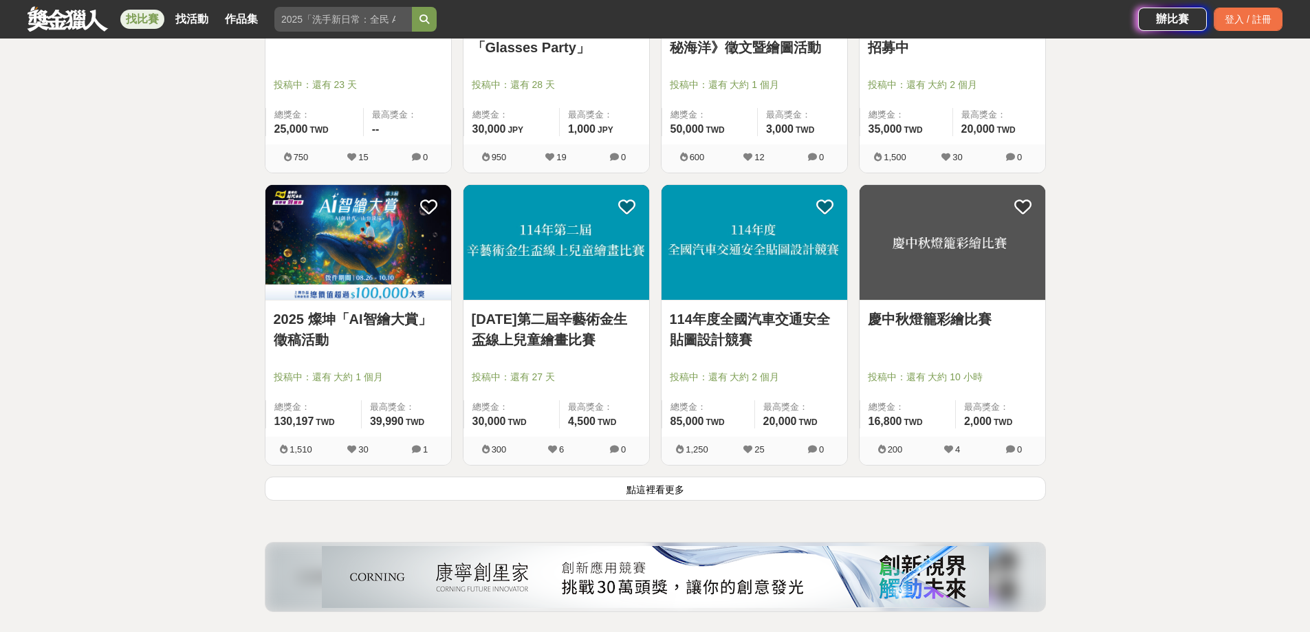
scroll to position [5090, 0]
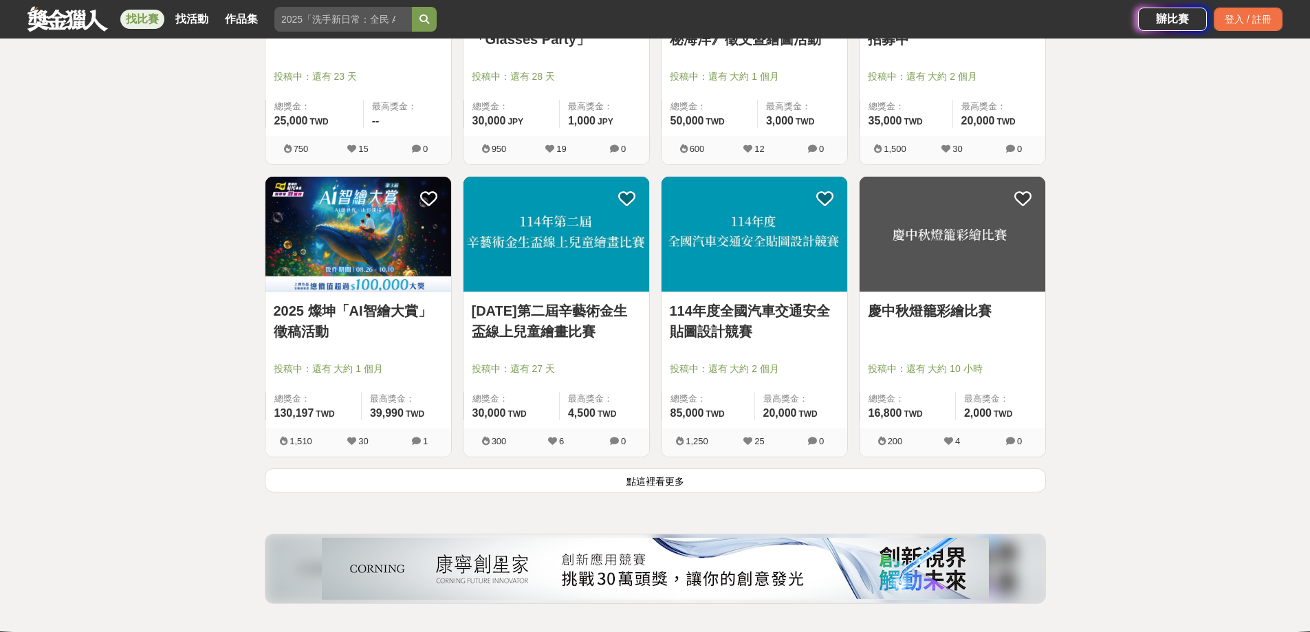
click at [577, 308] on link "114年第二屆辛藝術金生盃線上兒童繪畫比賽" at bounding box center [556, 321] width 169 height 41
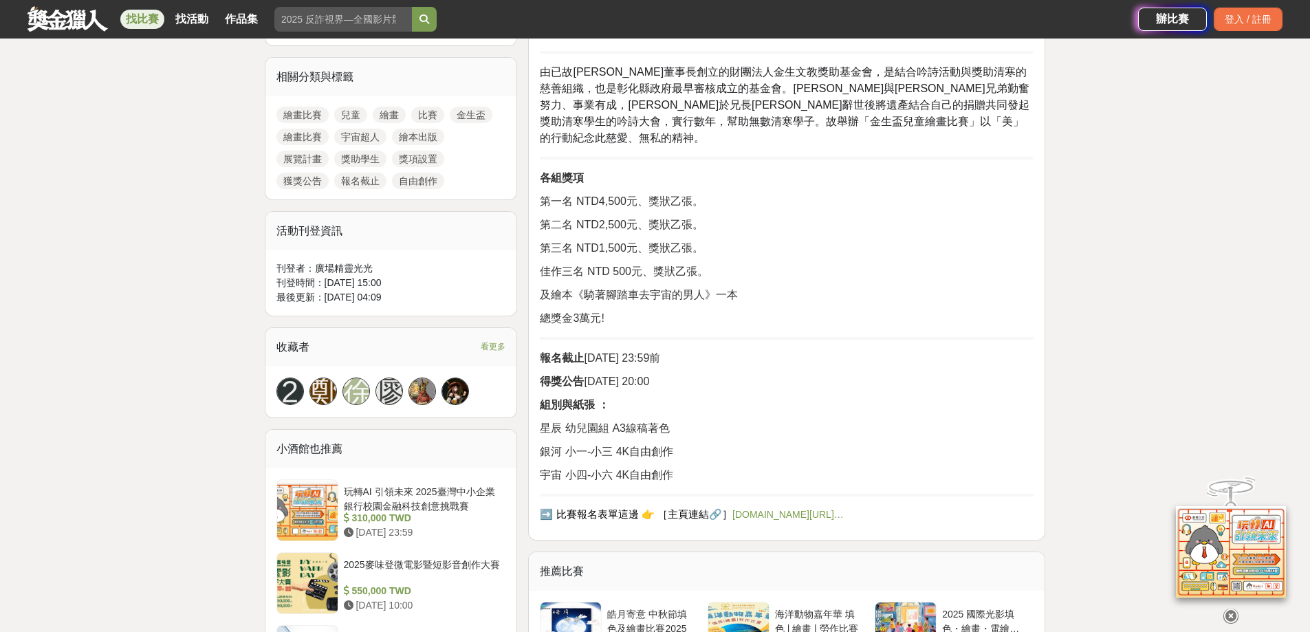
scroll to position [619, 0]
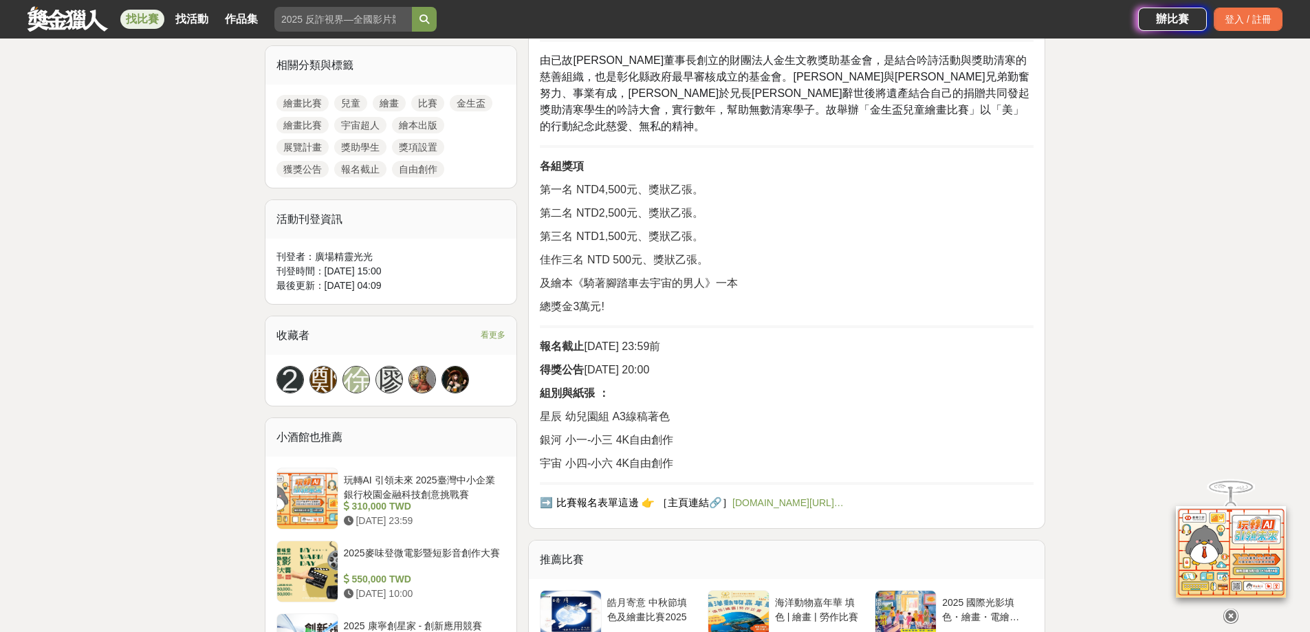
click at [753, 497] on link "forms.gle/3YngL…" at bounding box center [788, 502] width 111 height 11
click at [806, 338] on p "報名截止 2025/10/7 23:59前" at bounding box center [787, 346] width 494 height 17
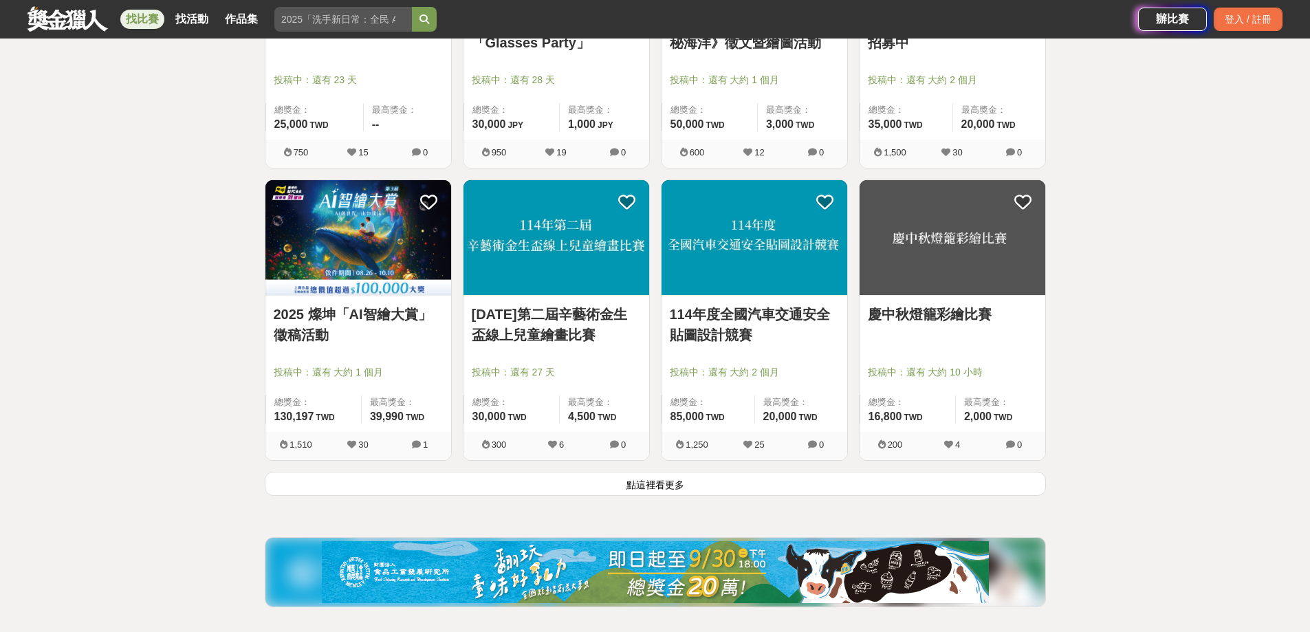
scroll to position [5090, 0]
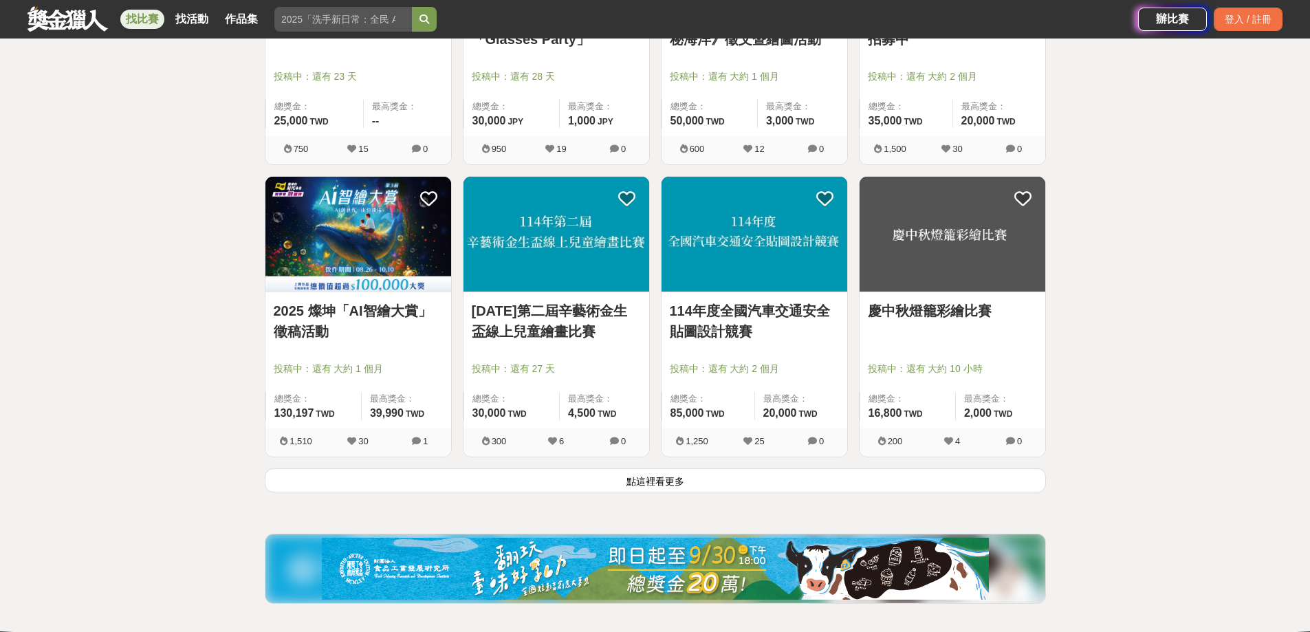
click at [720, 478] on button "點這裡看更多" at bounding box center [655, 480] width 781 height 24
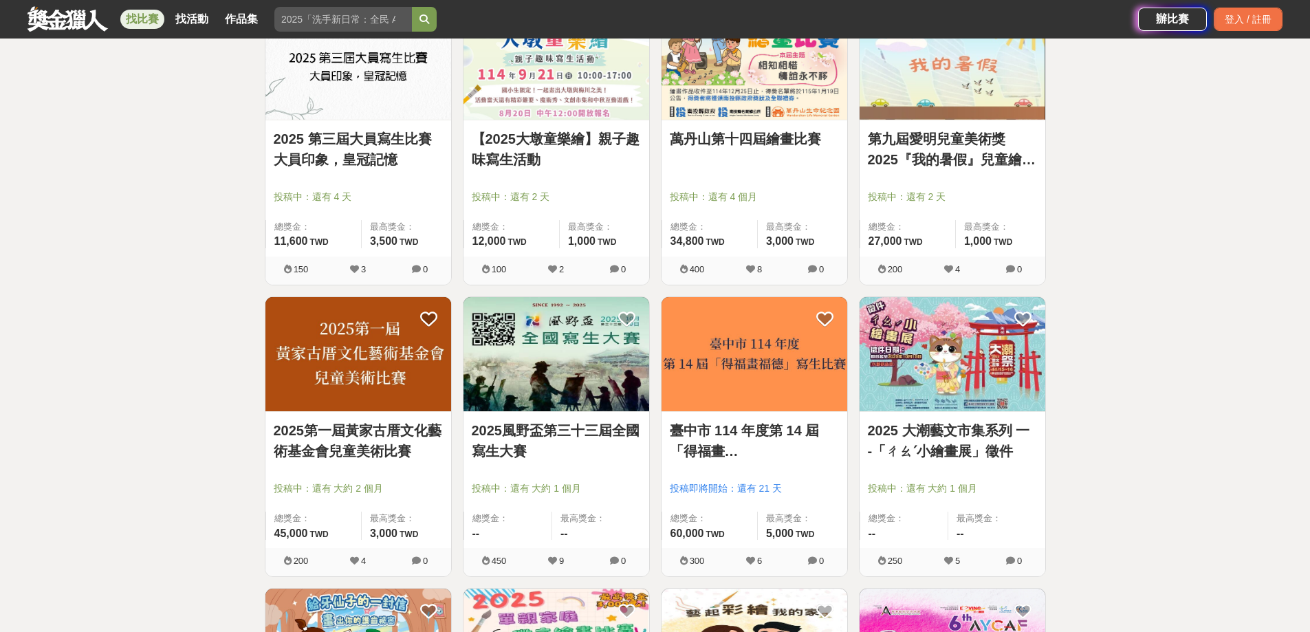
scroll to position [5847, 0]
click at [333, 427] on link "2025第一屆黃家古厝文化藝術基金會兒童美術比賽" at bounding box center [358, 440] width 169 height 41
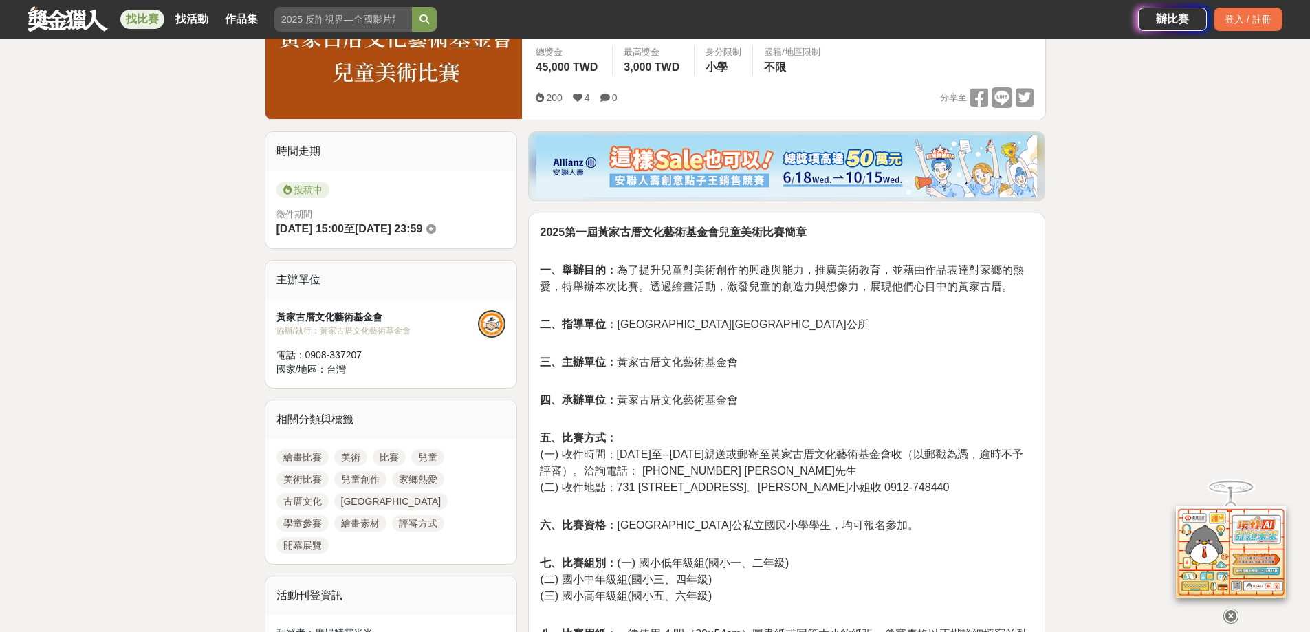
scroll to position [275, 0]
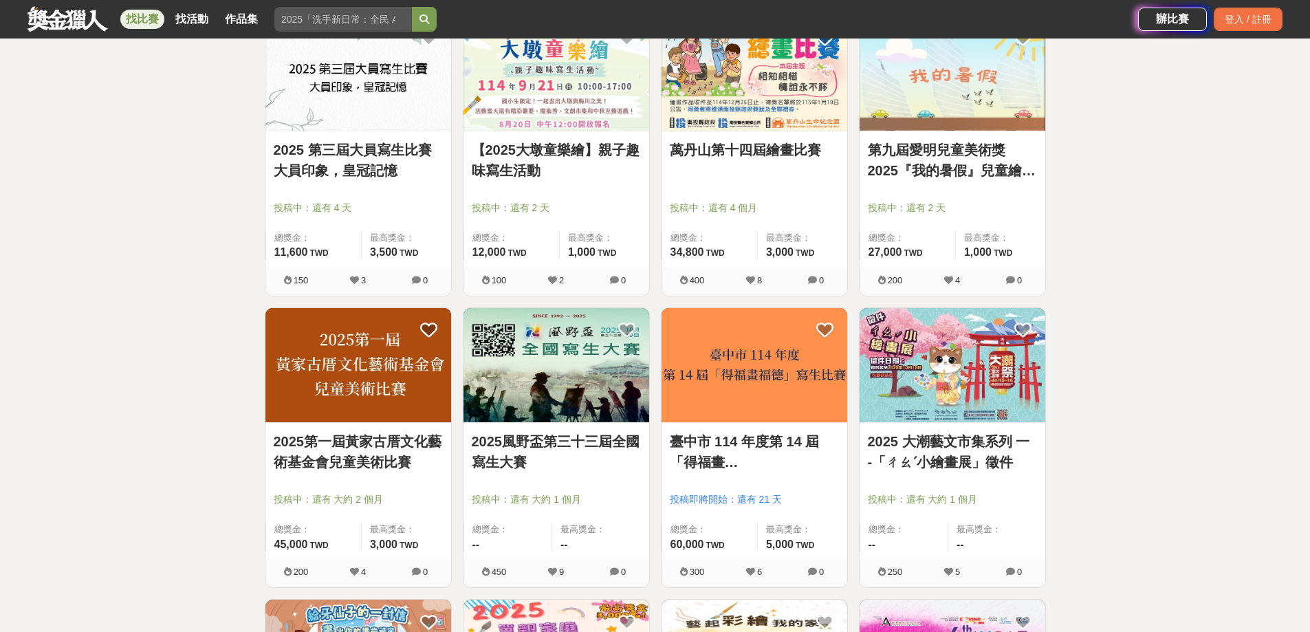
scroll to position [5847, 0]
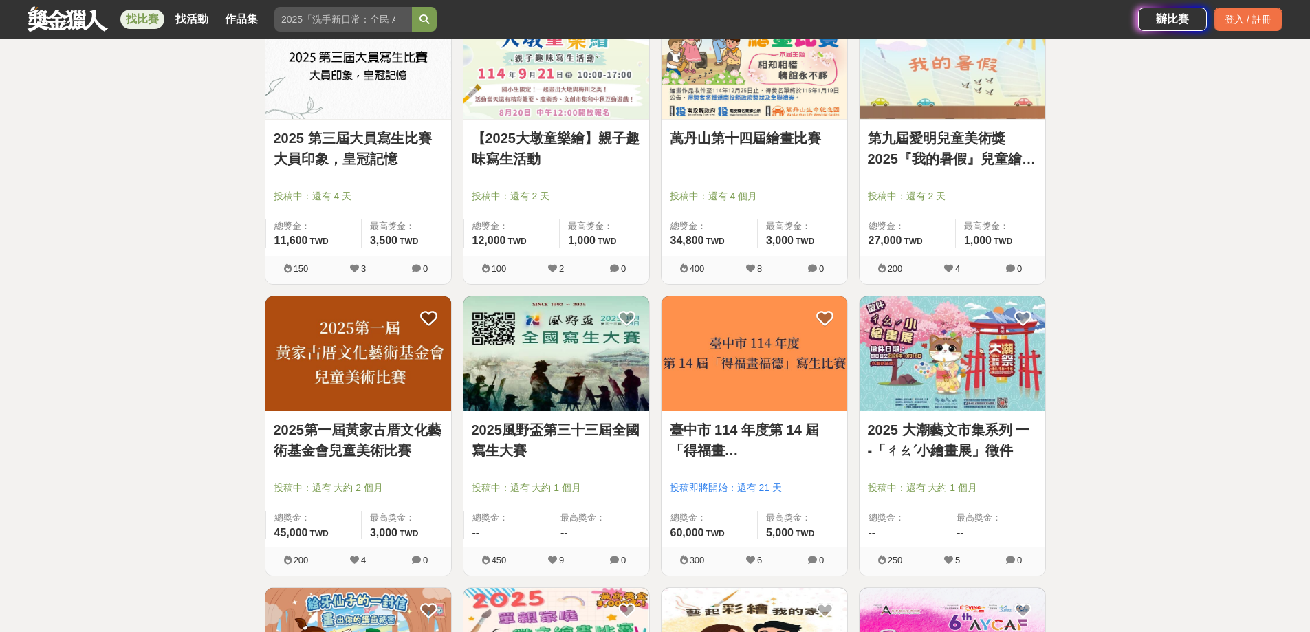
click at [767, 447] on link "臺中市 114 年度第 14 屆「得福畫福德」寫生比賽" at bounding box center [754, 440] width 169 height 41
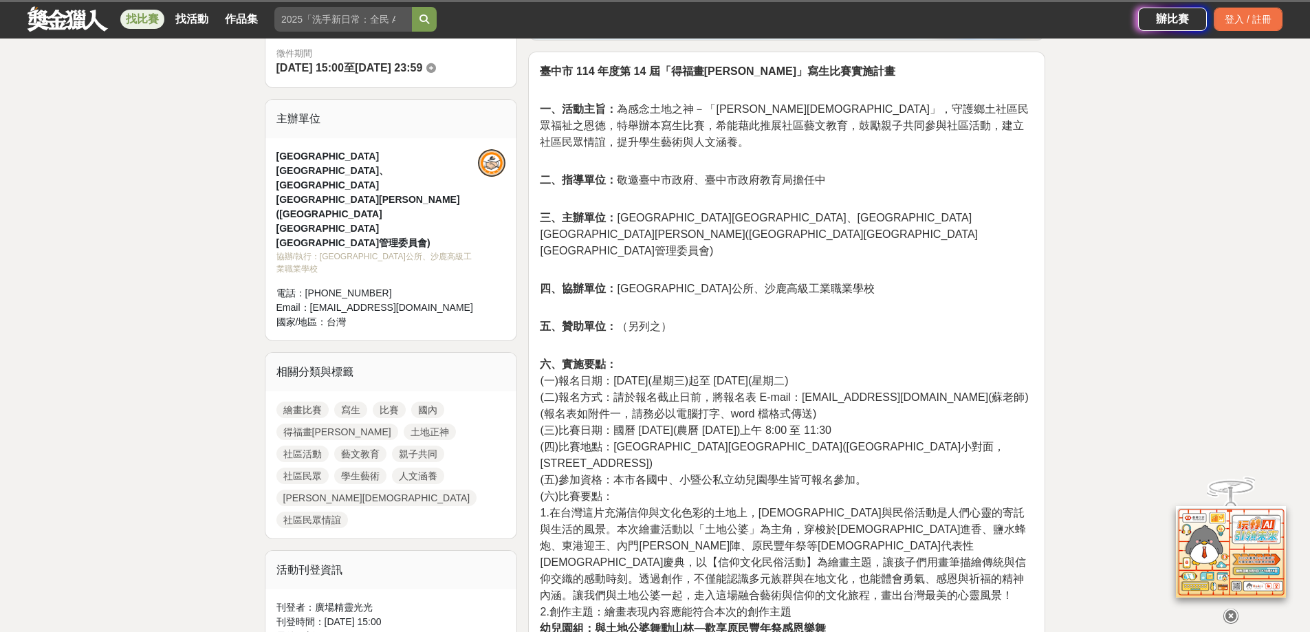
scroll to position [413, 0]
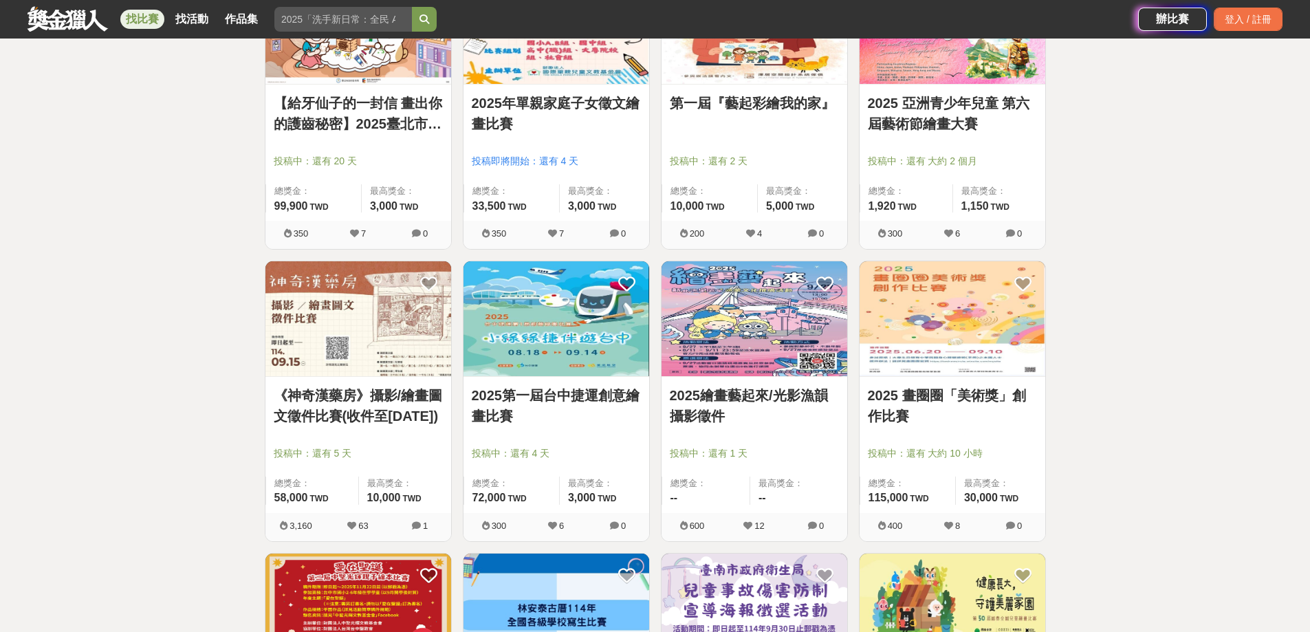
scroll to position [6535, 0]
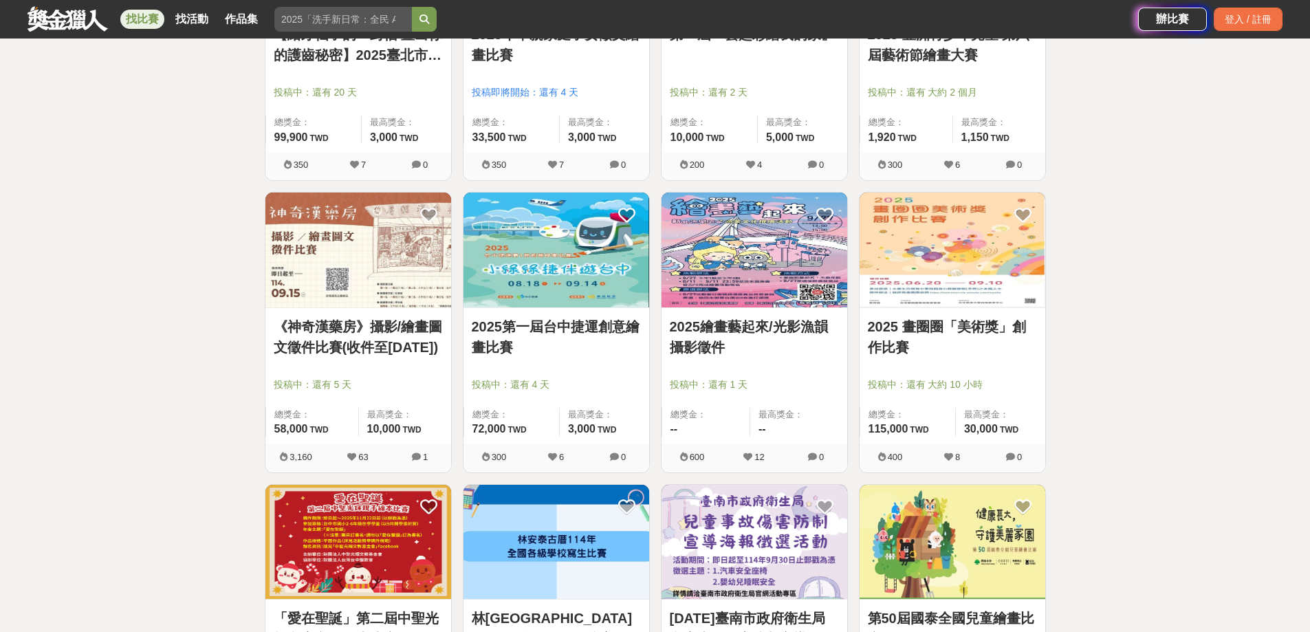
click at [592, 330] on link "2025第一屆台中捷運創意繪畫比賽" at bounding box center [556, 336] width 169 height 41
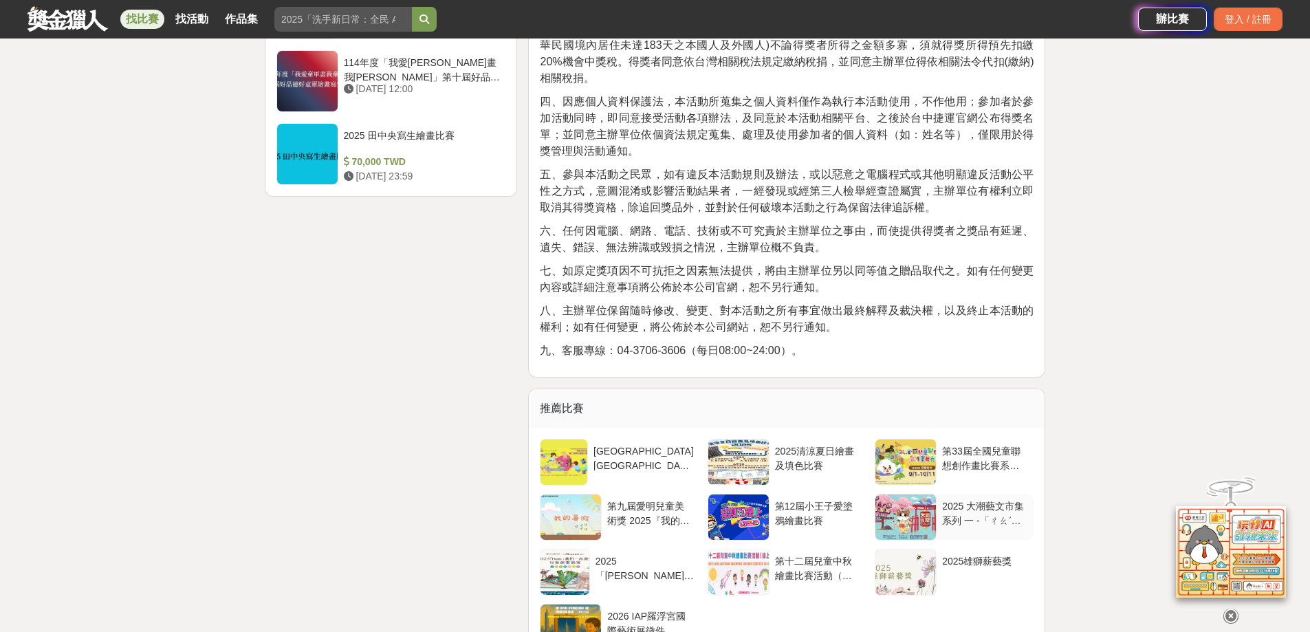
scroll to position [1651, 0]
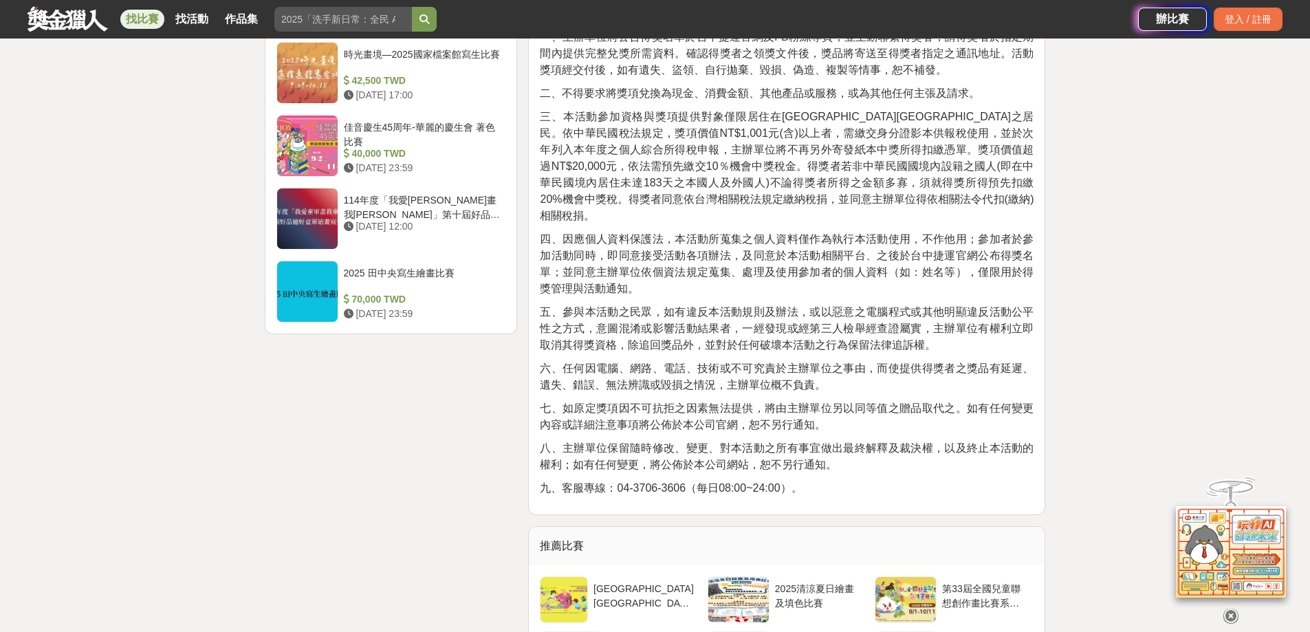
drag, startPoint x: 872, startPoint y: 365, endPoint x: 831, endPoint y: 457, distance: 100.4
click at [831, 457] on p "八、主辦單位保留隨時修改、變更、對本活動之所有事宜做出最終解釋及裁決權，以及終止本活動的權利；如有任何變更，將公佈於本公司網站，恕不另行通知。" at bounding box center [787, 456] width 494 height 33
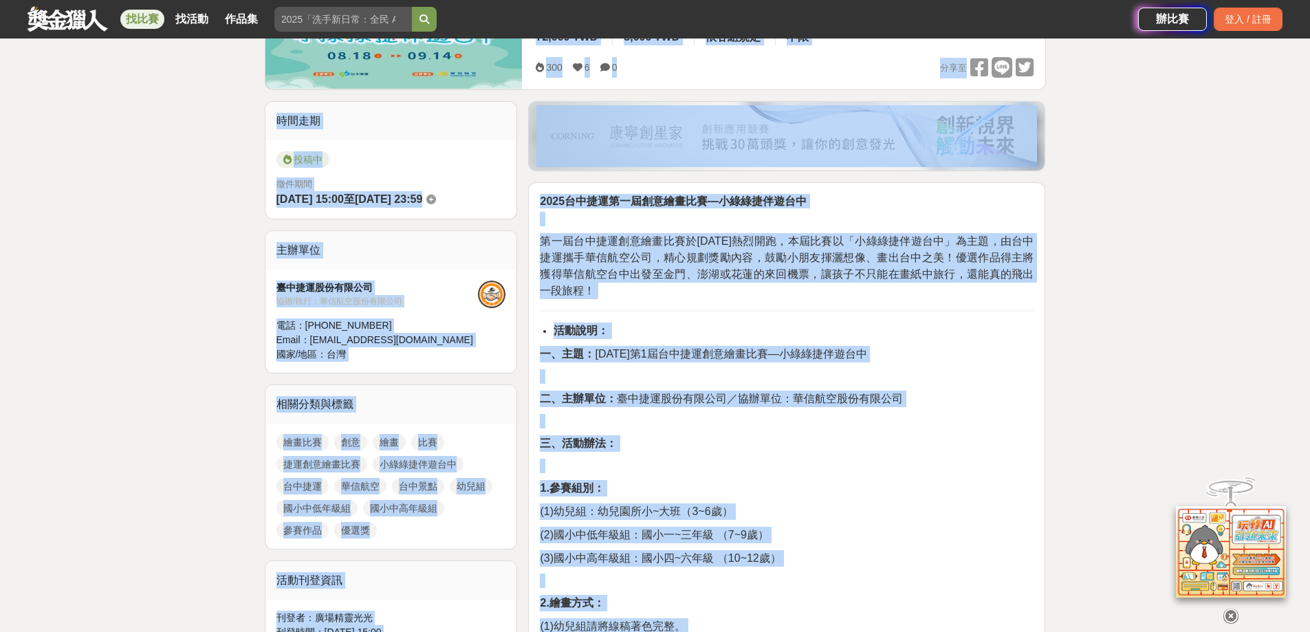
scroll to position [0, 0]
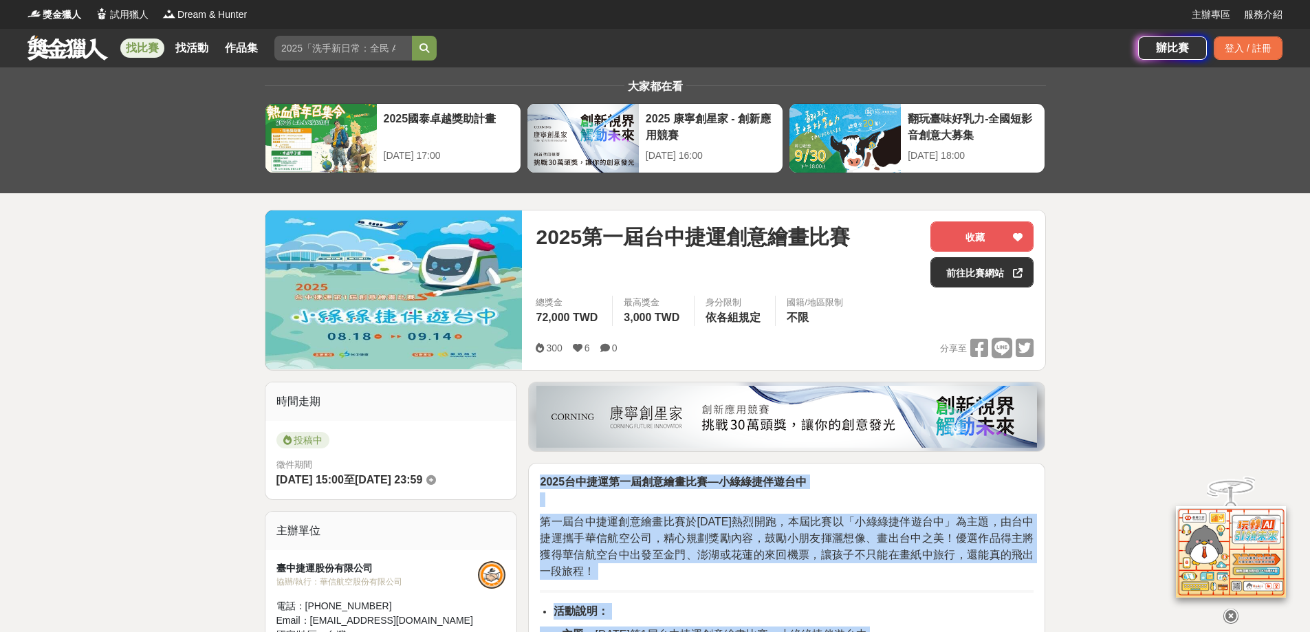
drag, startPoint x: 806, startPoint y: 468, endPoint x: 539, endPoint y: 473, distance: 266.2
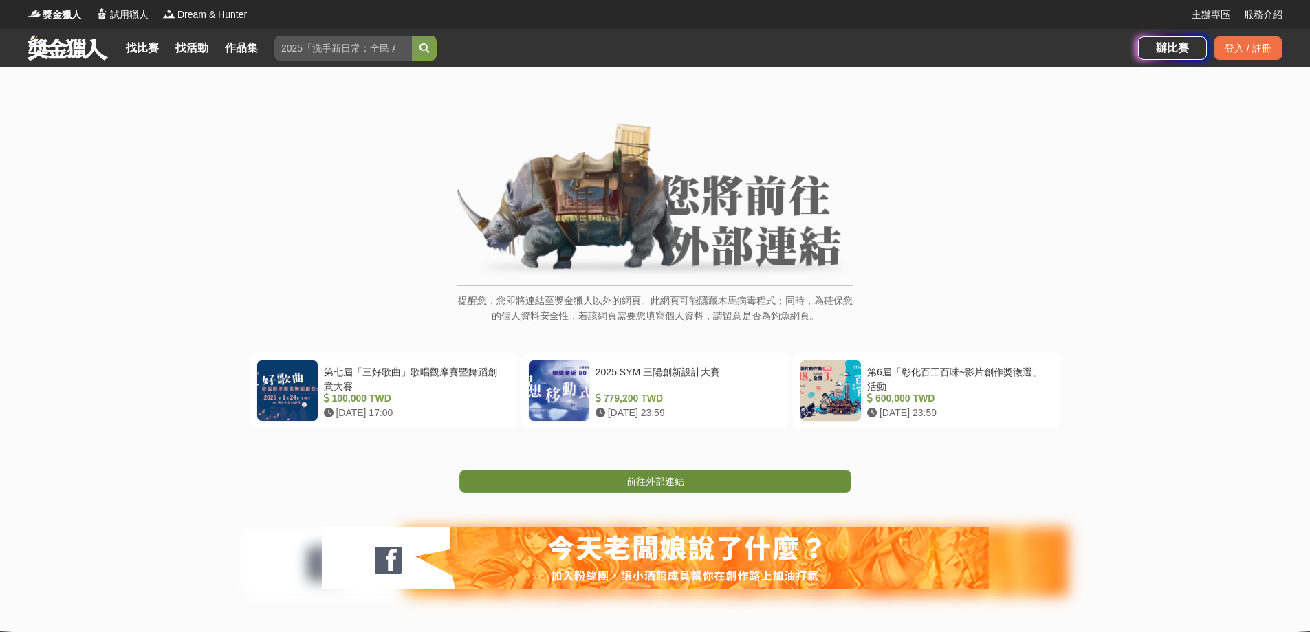
click at [657, 477] on span "前往外部連結" at bounding box center [656, 481] width 58 height 11
